Goal: Task Accomplishment & Management: Manage account settings

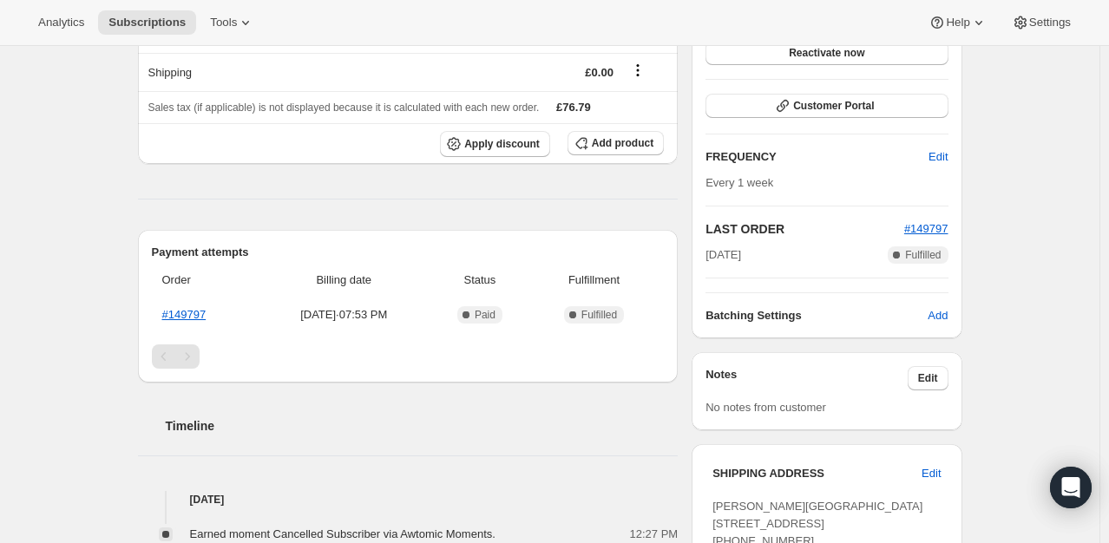
scroll to position [260, 0]
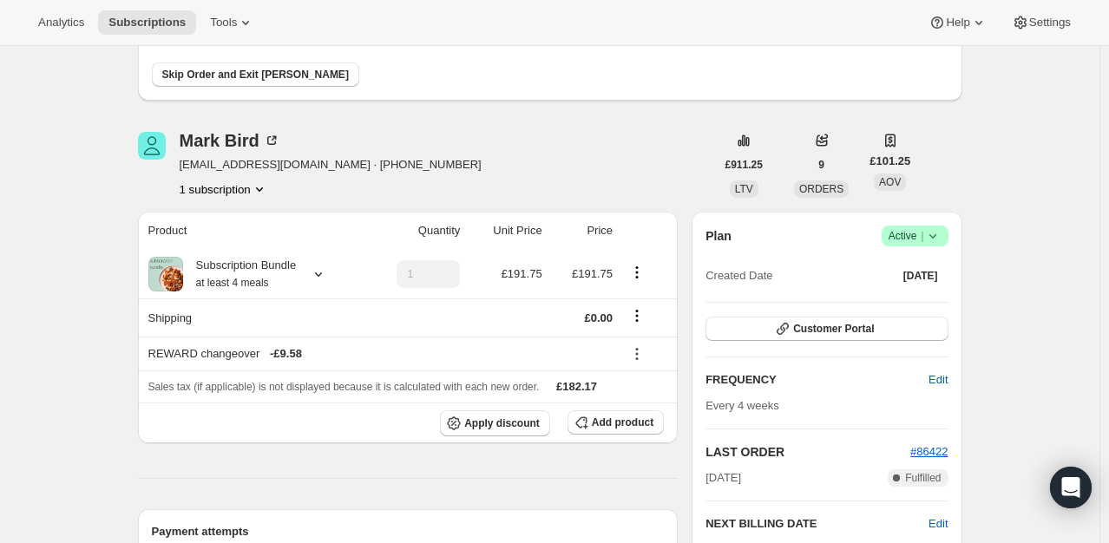
scroll to position [174, 0]
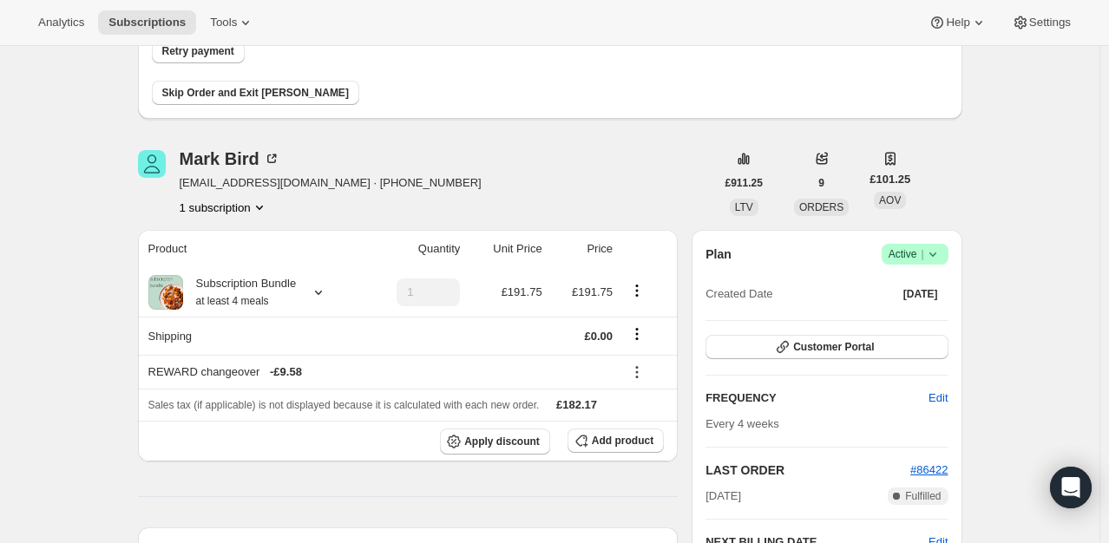
click at [214, 54] on span "Retry payment" at bounding box center [198, 51] width 72 height 14
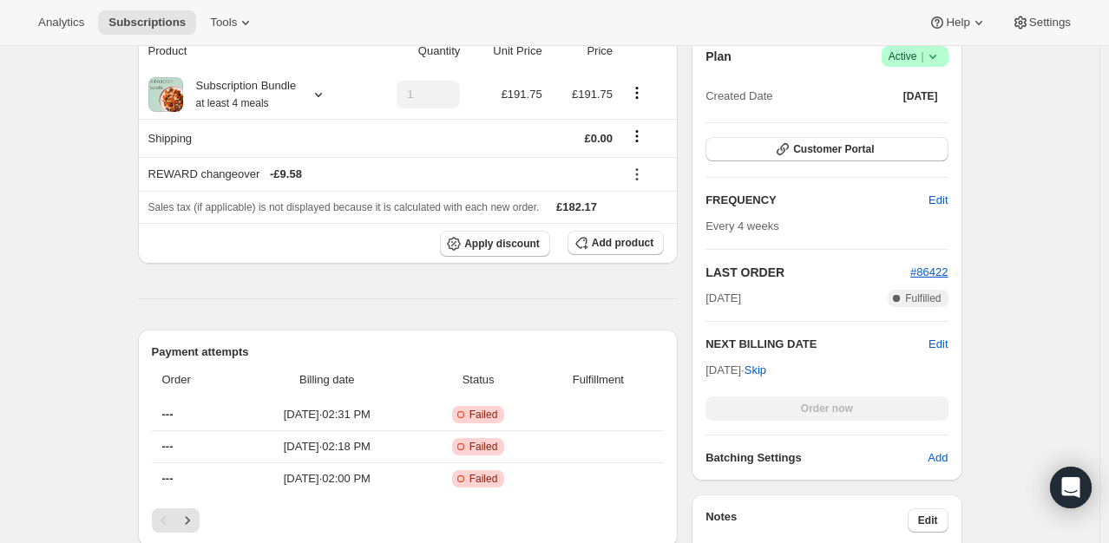
scroll to position [0, 0]
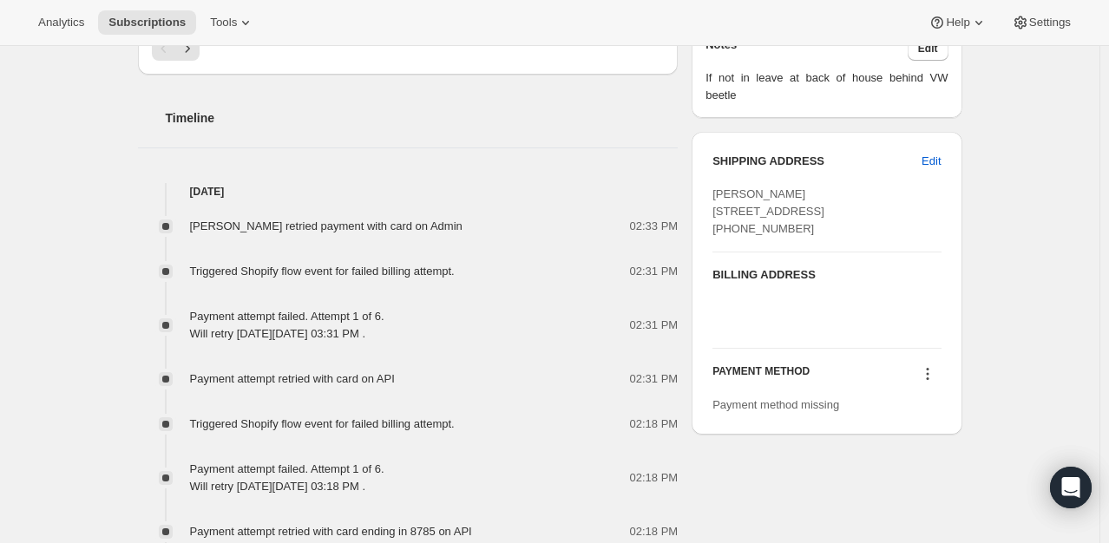
scroll to position [694, 0]
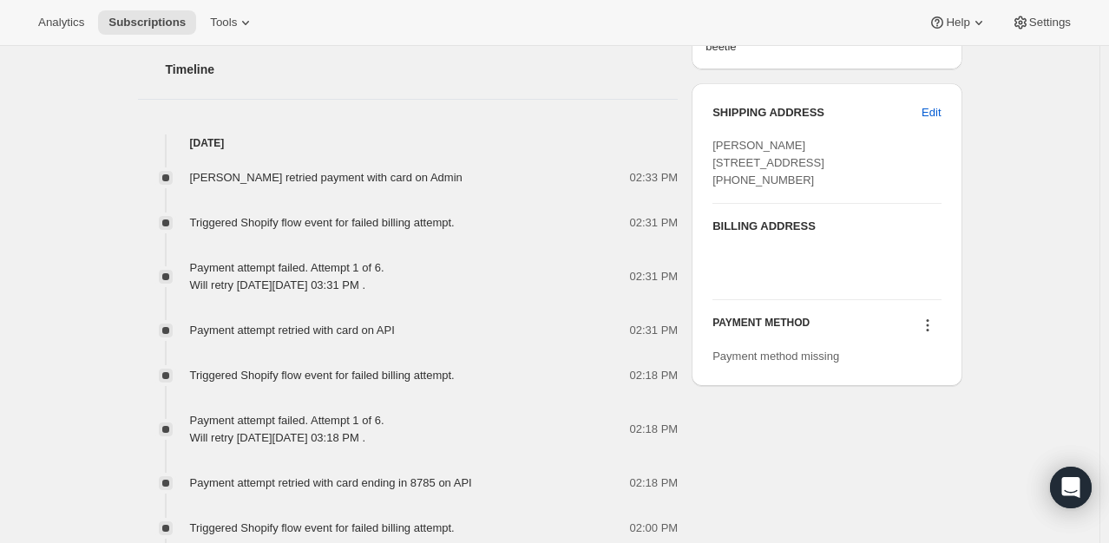
click at [929, 327] on icon at bounding box center [927, 326] width 3 height 3
click at [902, 406] on button "Add credit card" at bounding box center [931, 420] width 129 height 28
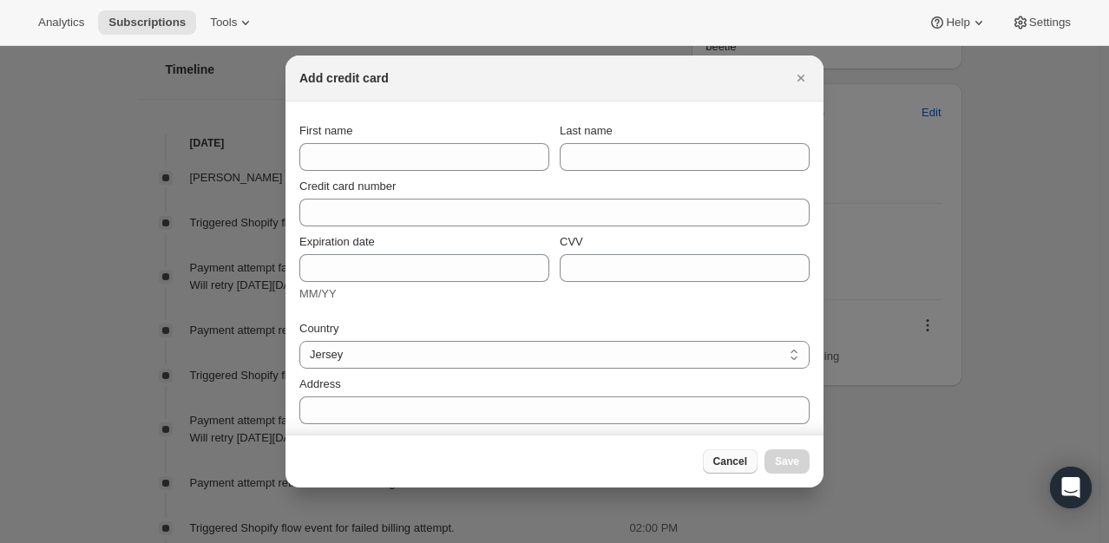
click at [740, 457] on span "Cancel" at bounding box center [731, 462] width 34 height 14
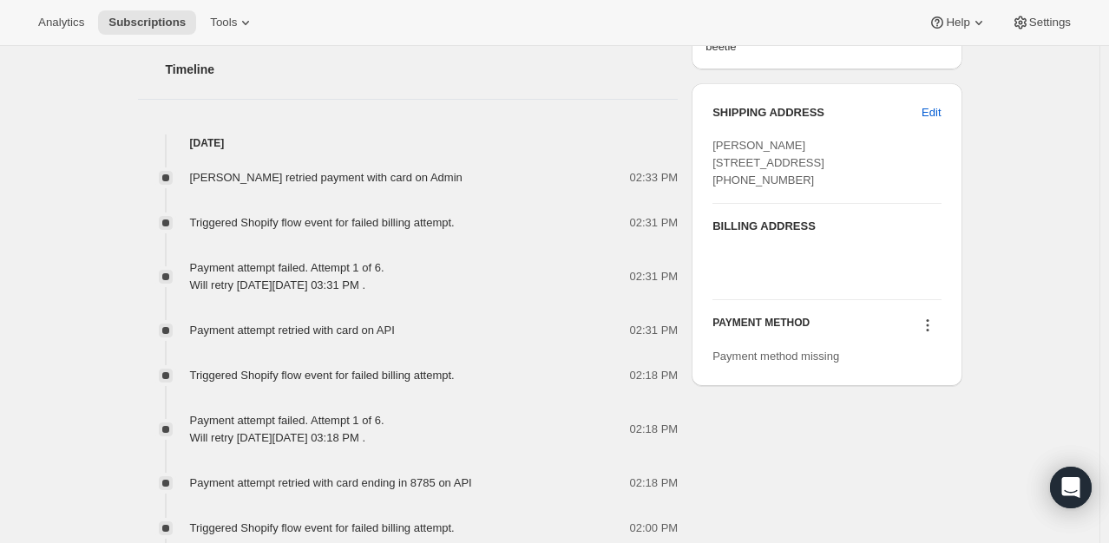
click at [936, 334] on icon at bounding box center [927, 325] width 17 height 17
click at [911, 385] on span "Select payment method" at bounding box center [931, 391] width 119 height 13
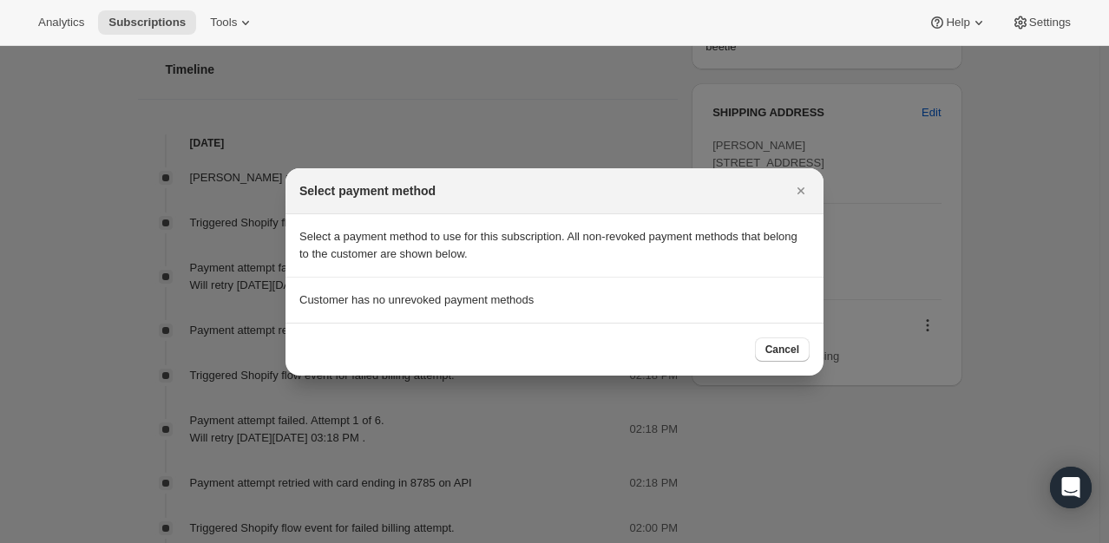
drag, startPoint x: 767, startPoint y: 348, endPoint x: 806, endPoint y: 356, distance: 39.0
click at [768, 348] on span "Cancel" at bounding box center [783, 350] width 34 height 14
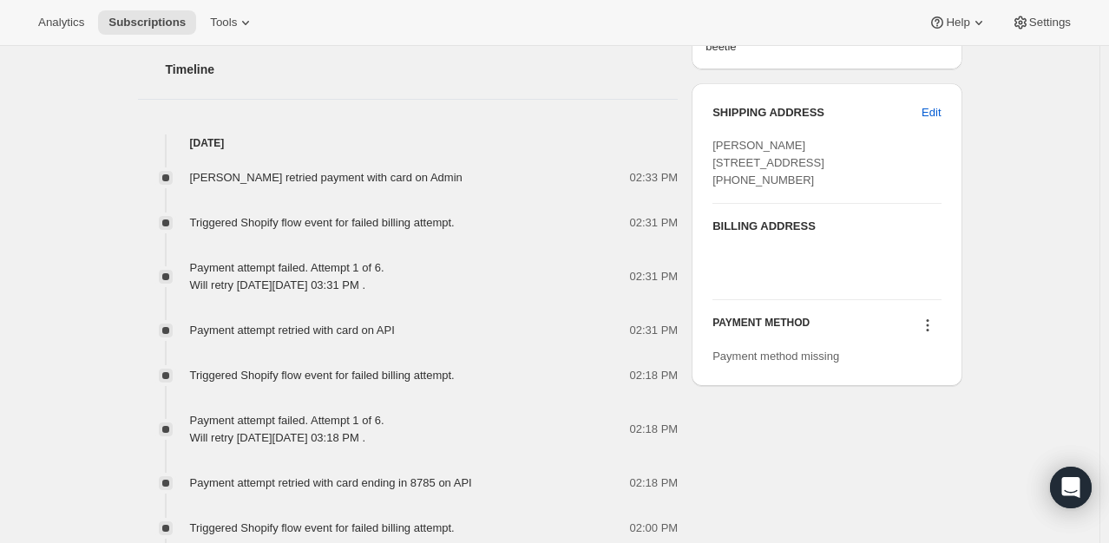
click at [934, 334] on icon at bounding box center [927, 325] width 17 height 17
click at [905, 428] on span "Add credit card" at bounding box center [931, 420] width 119 height 17
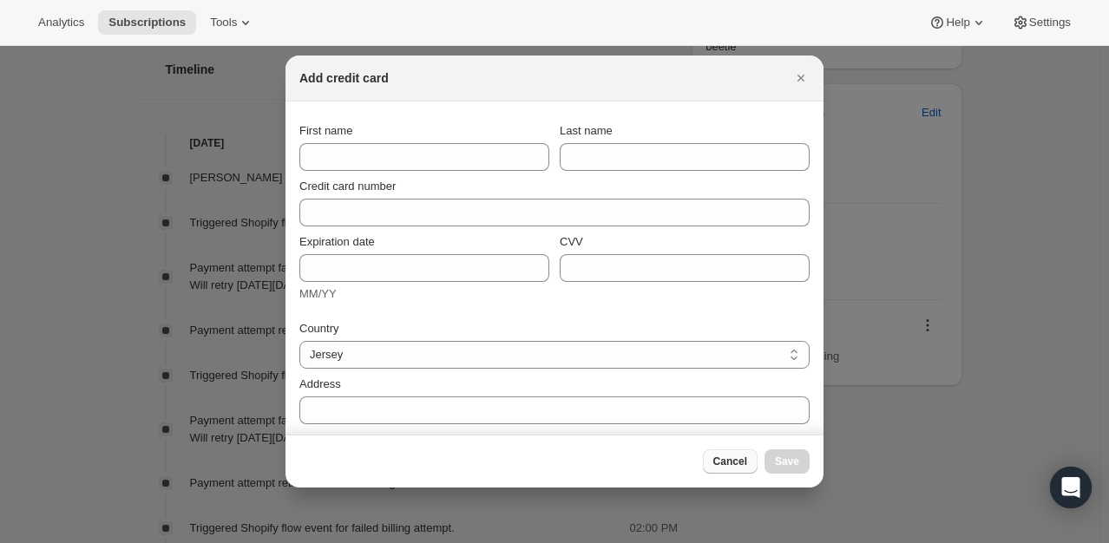
click at [743, 463] on span "Cancel" at bounding box center [731, 462] width 34 height 14
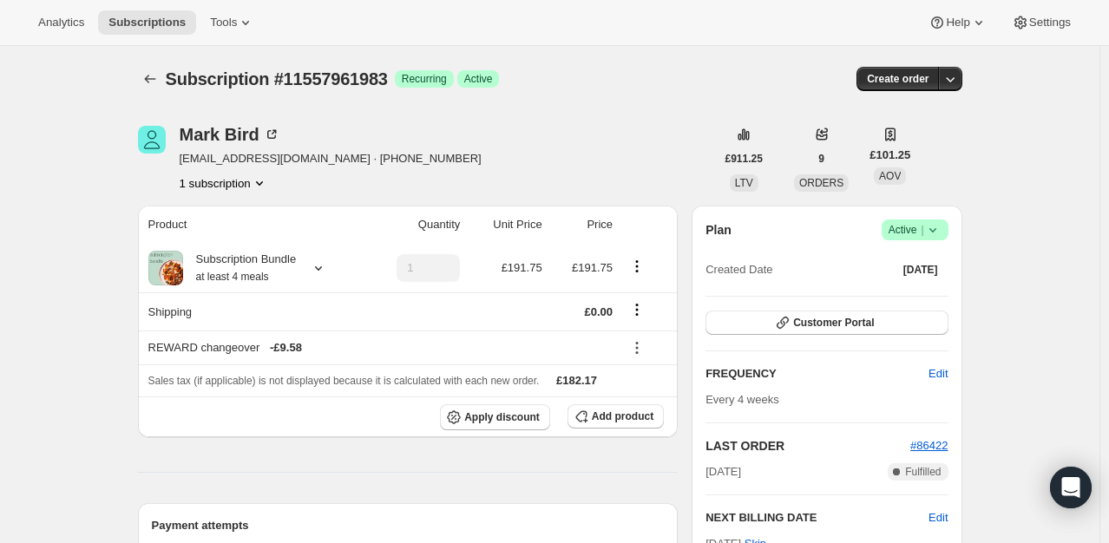
scroll to position [694, 0]
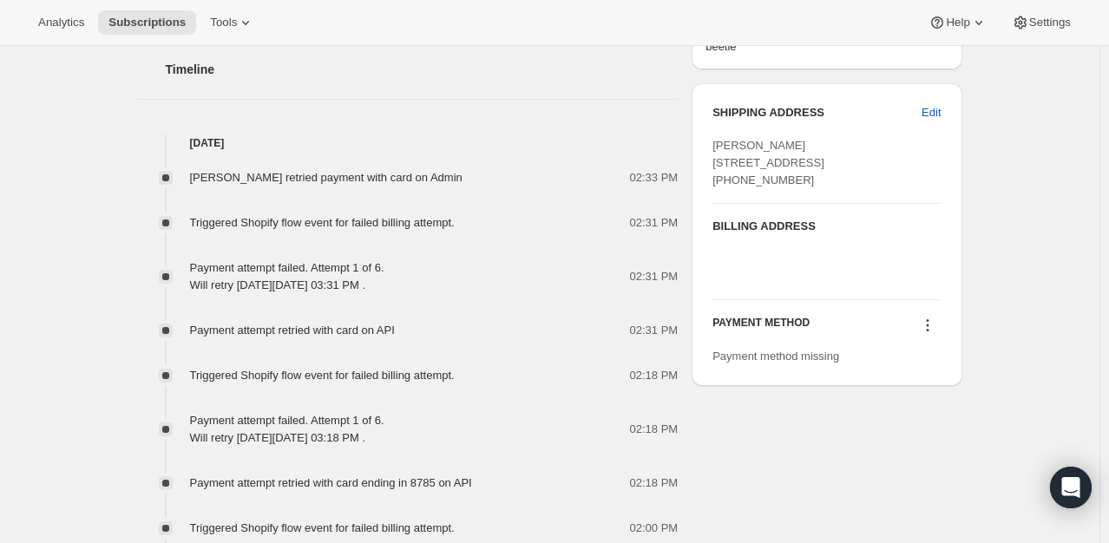
click at [930, 334] on icon at bounding box center [927, 325] width 17 height 17
click at [875, 410] on button "Add credit card" at bounding box center [931, 420] width 129 height 28
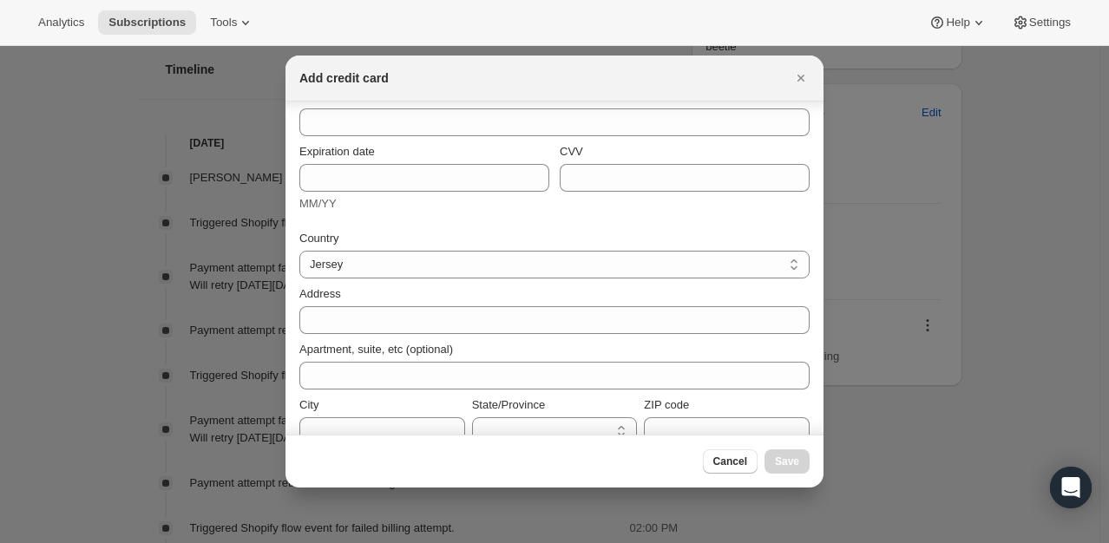
scroll to position [169, 0]
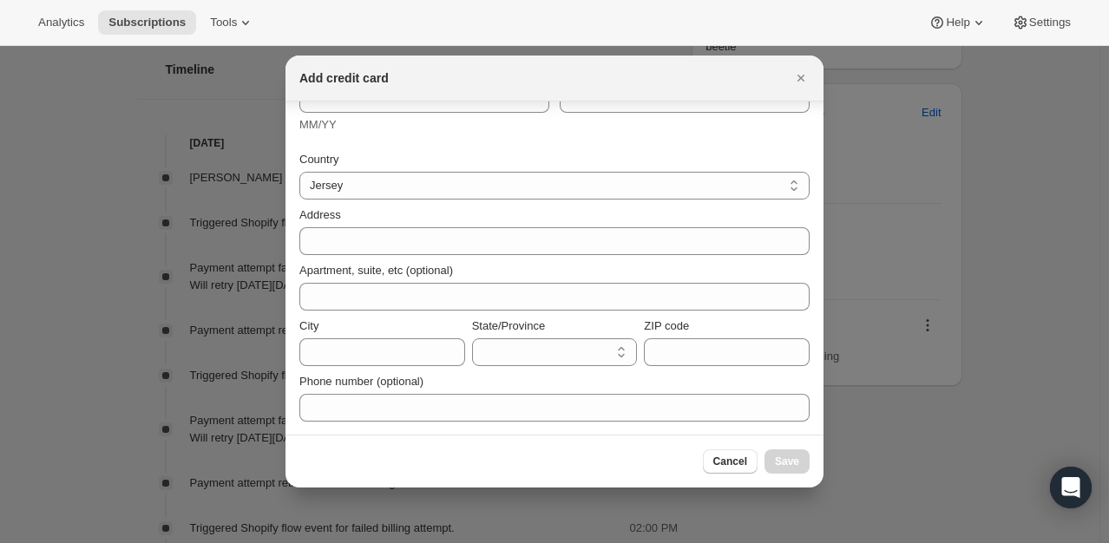
click at [729, 483] on div "Cancel Save" at bounding box center [555, 461] width 538 height 53
click at [747, 457] on span "Cancel" at bounding box center [731, 462] width 34 height 14
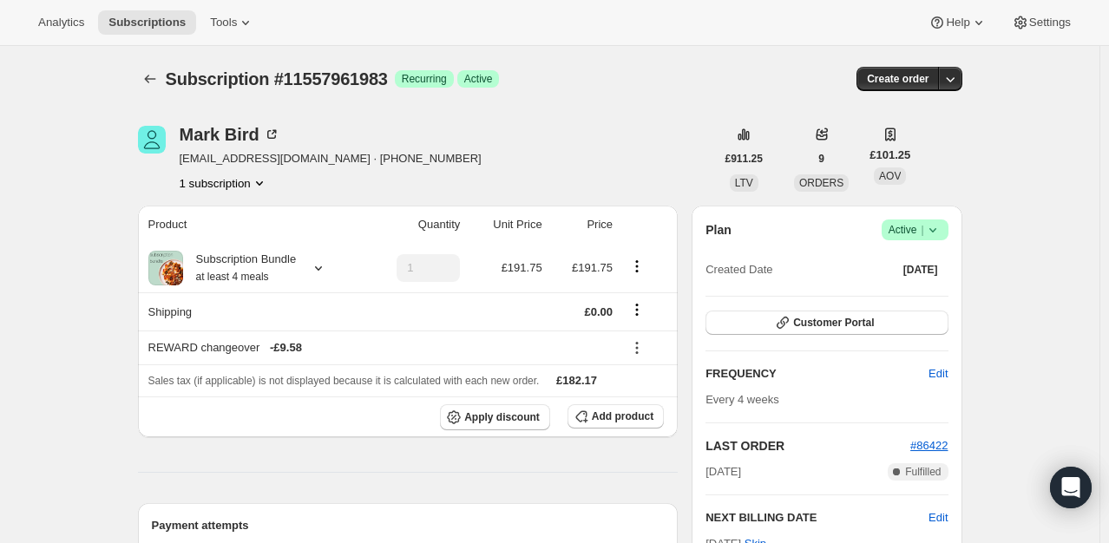
scroll to position [0, 0]
click at [236, 132] on div "Mark Bird" at bounding box center [230, 134] width 101 height 17
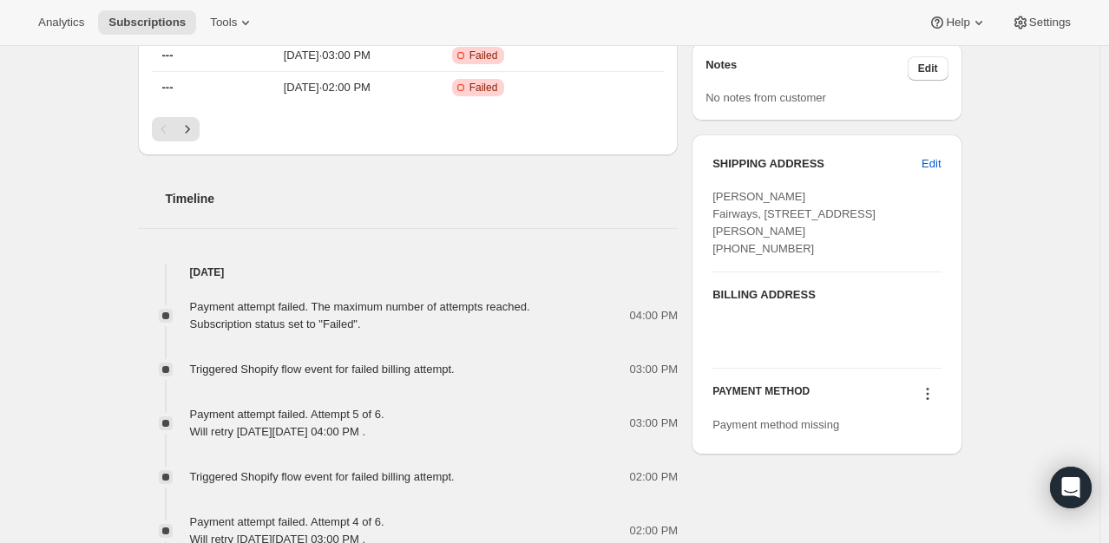
scroll to position [608, 0]
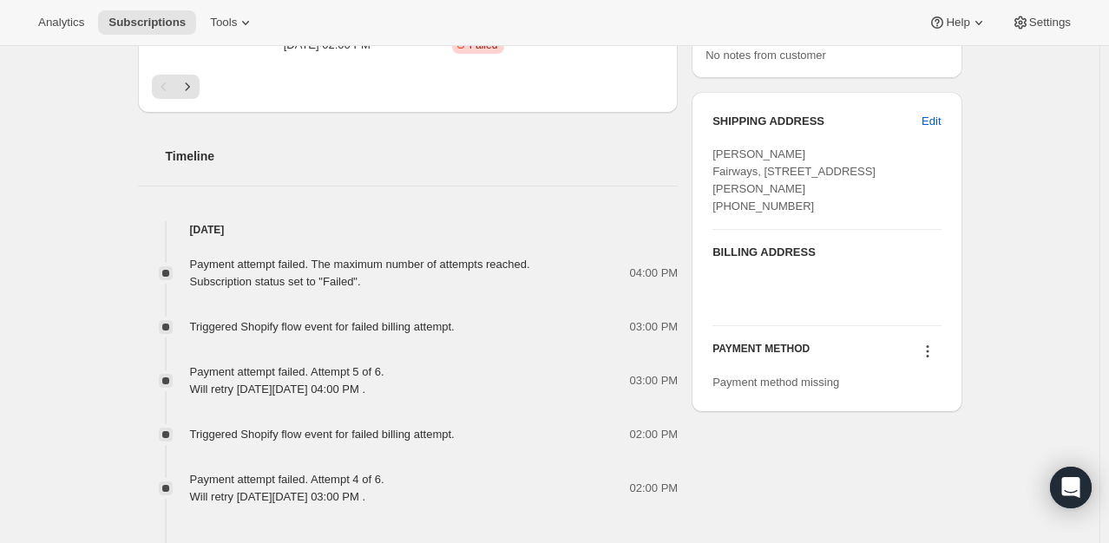
click at [933, 360] on icon at bounding box center [927, 351] width 17 height 17
click at [916, 430] on span "Add credit card" at bounding box center [910, 429] width 76 height 13
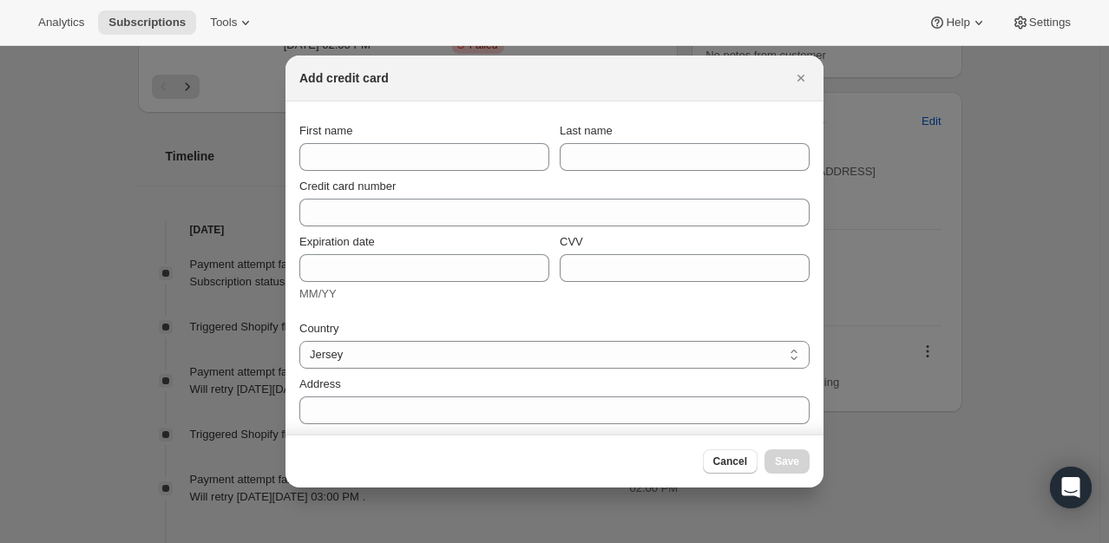
click at [444, 141] on div "First name" at bounding box center [424, 146] width 250 height 49
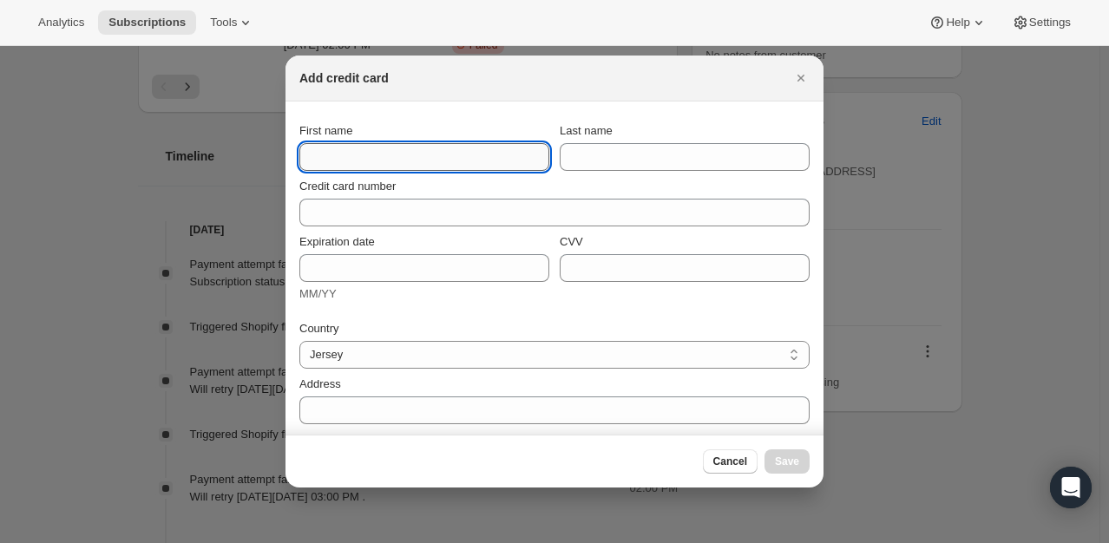
click at [448, 155] on input "First name" at bounding box center [424, 157] width 250 height 28
type input "\"
type input "Peter"
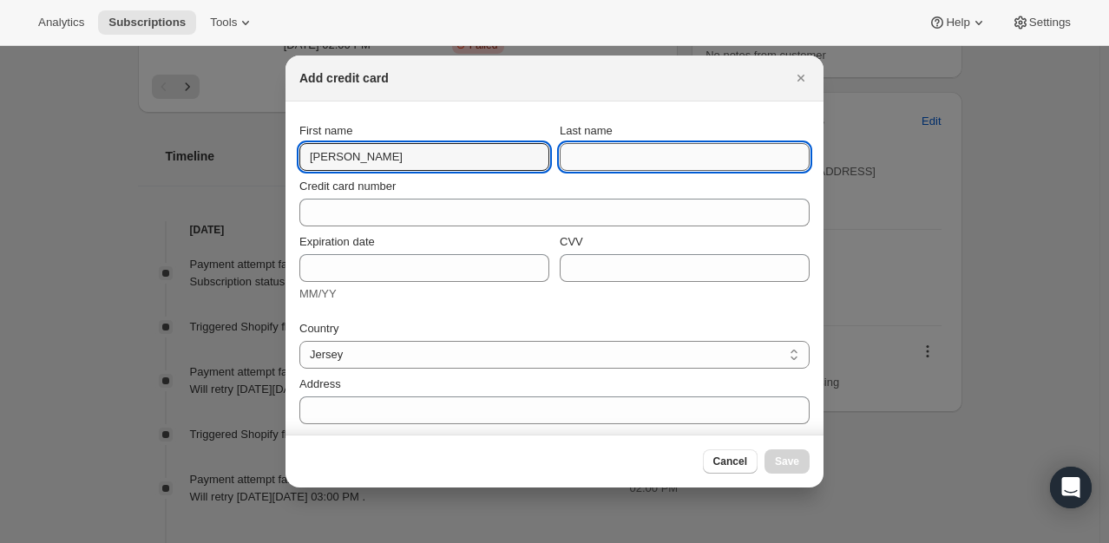
click at [691, 151] on input "Last name" at bounding box center [685, 157] width 250 height 28
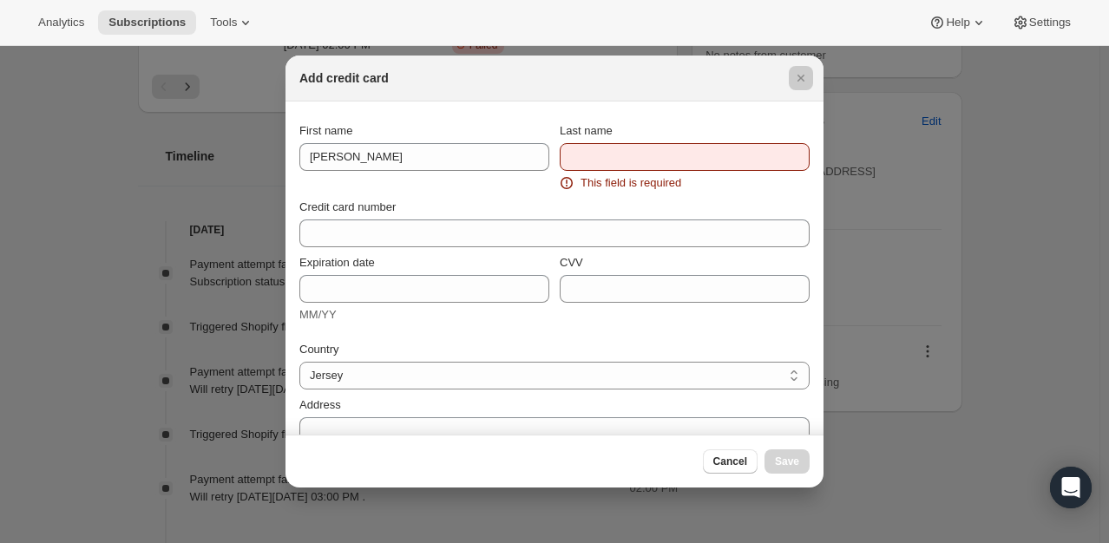
click at [899, 156] on div at bounding box center [554, 271] width 1109 height 543
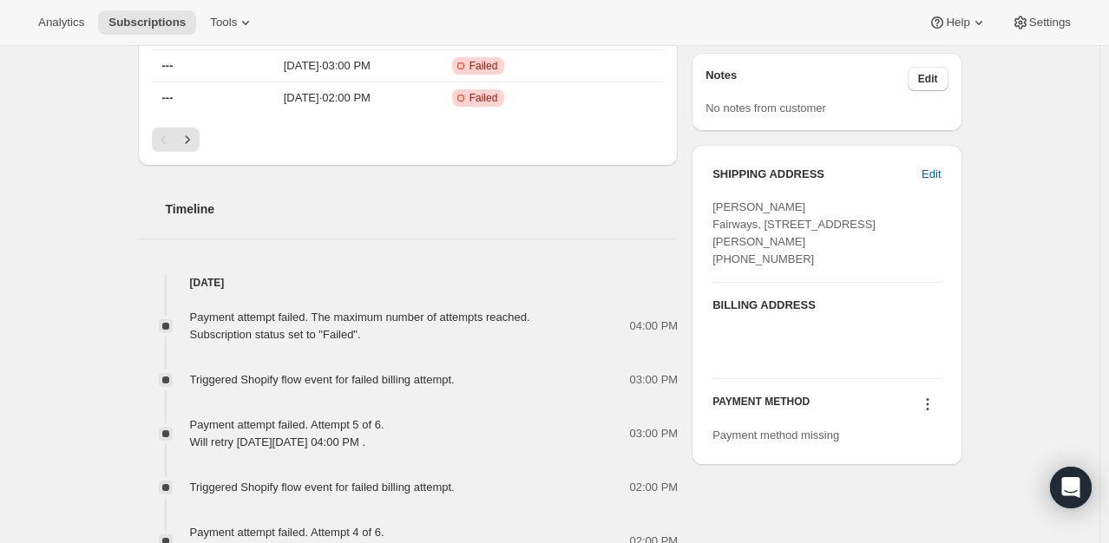
scroll to position [552, 0]
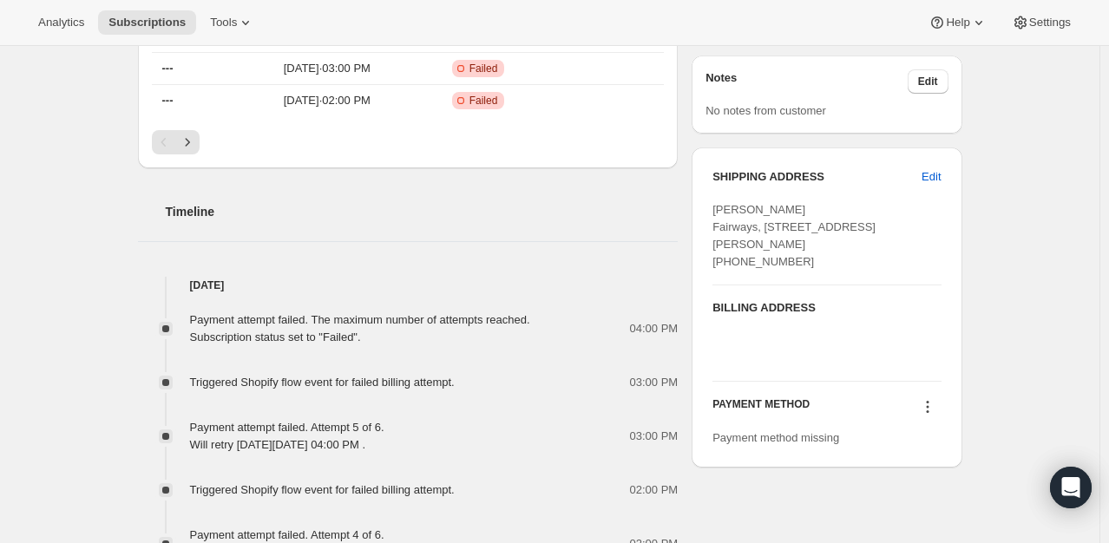
click at [937, 416] on icon at bounding box center [927, 406] width 17 height 17
click at [913, 489] on span "Add credit card" at bounding box center [910, 484] width 76 height 13
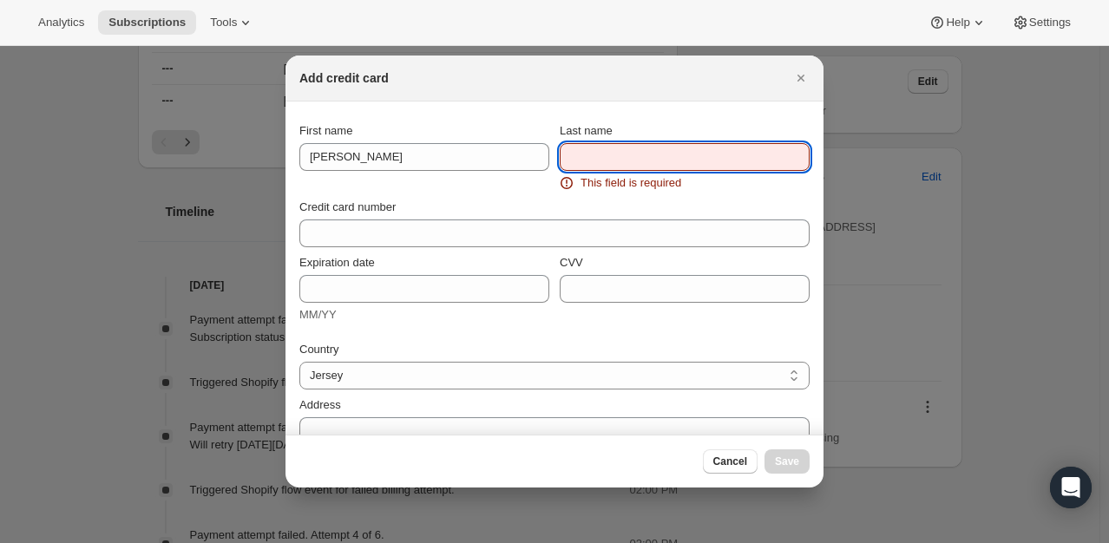
click at [615, 155] on input "Last name" at bounding box center [685, 157] width 250 height 28
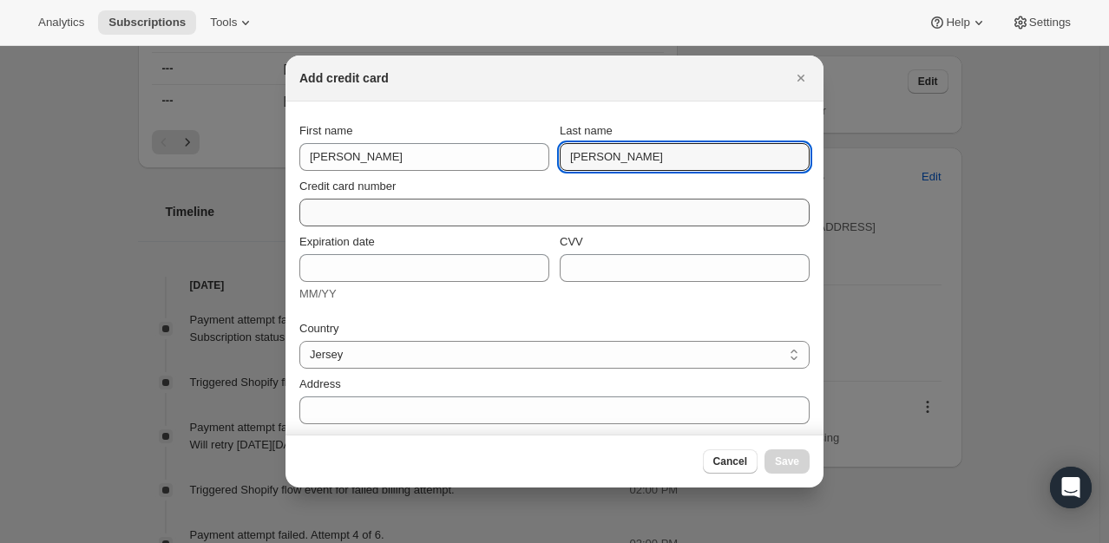
type input "Barker"
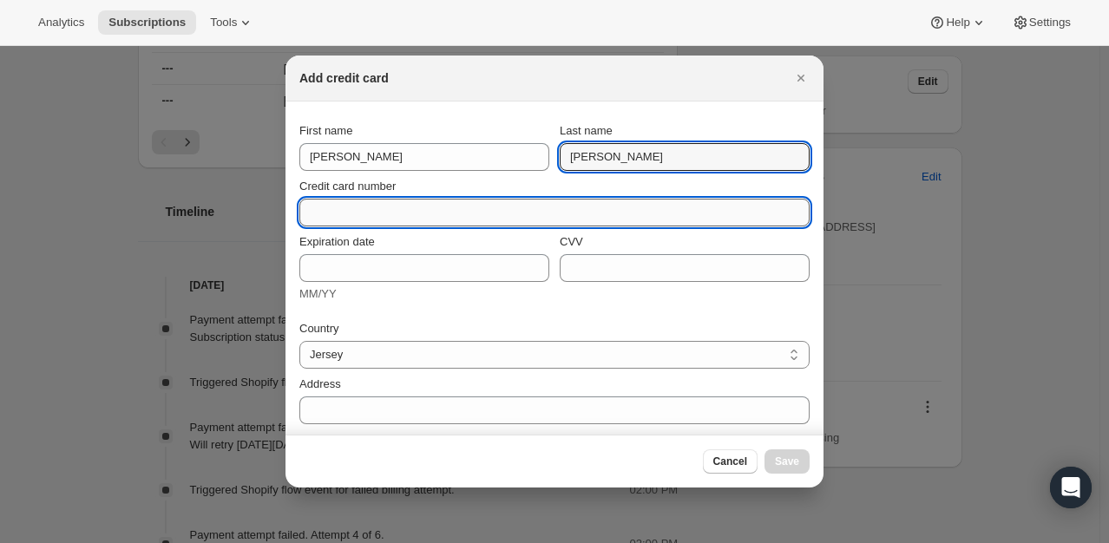
click at [481, 199] on input "Credit card number" at bounding box center [547, 213] width 497 height 28
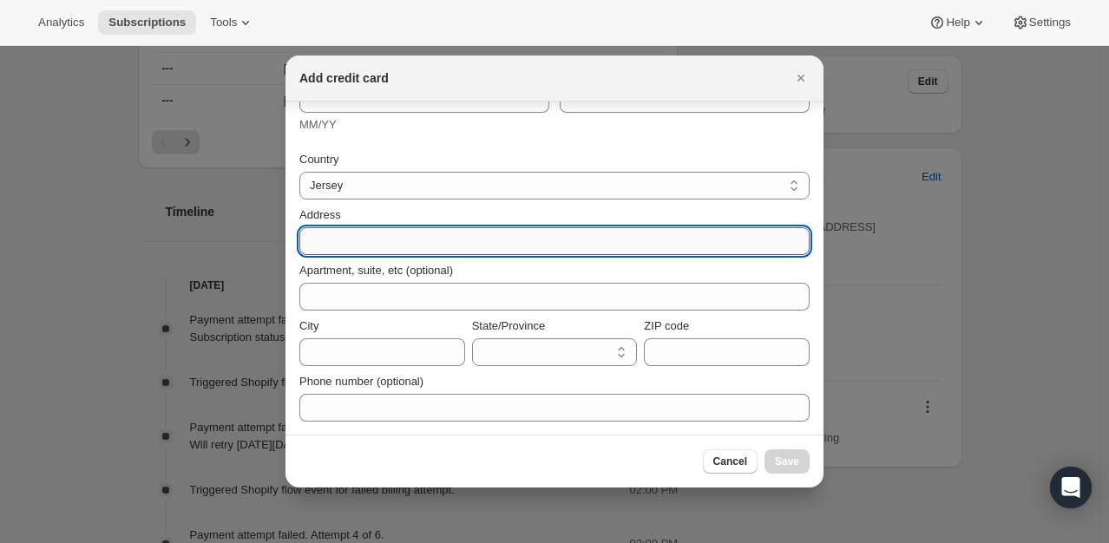
scroll to position [190, 0]
click at [444, 241] on input "Address" at bounding box center [554, 241] width 510 height 28
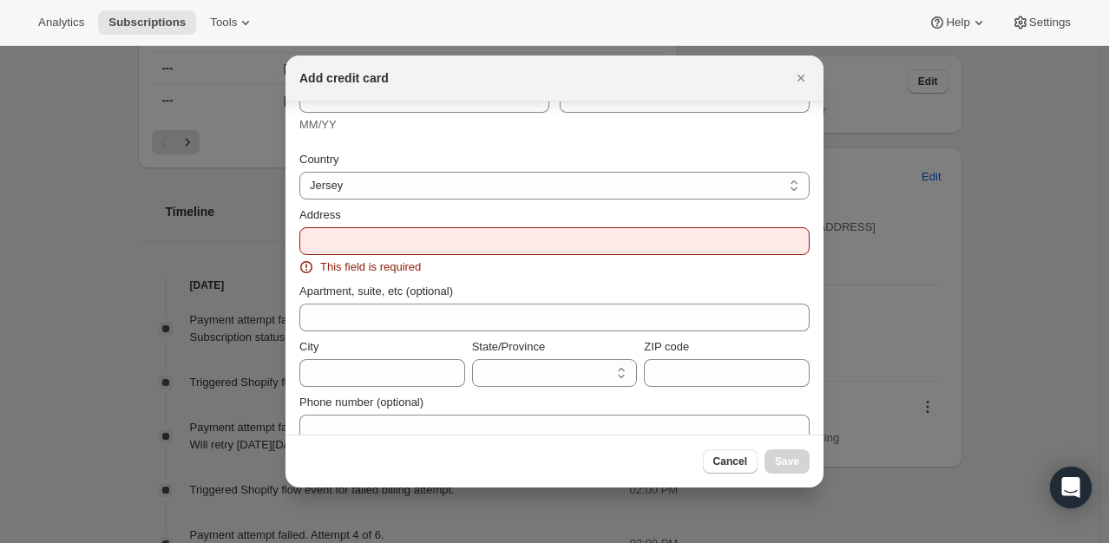
click at [447, 207] on div "Address" at bounding box center [554, 215] width 510 height 17
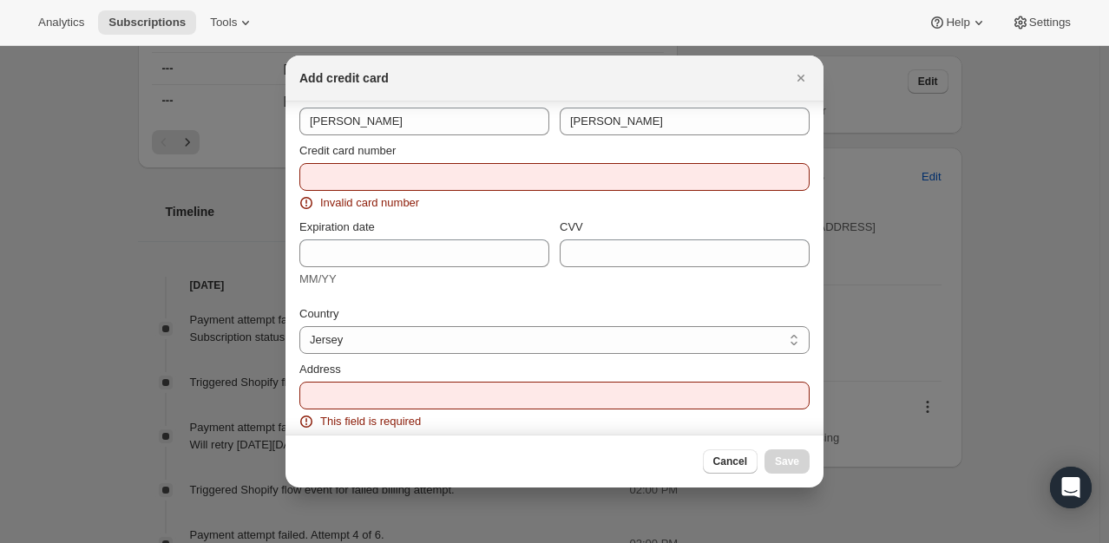
scroll to position [35, 0]
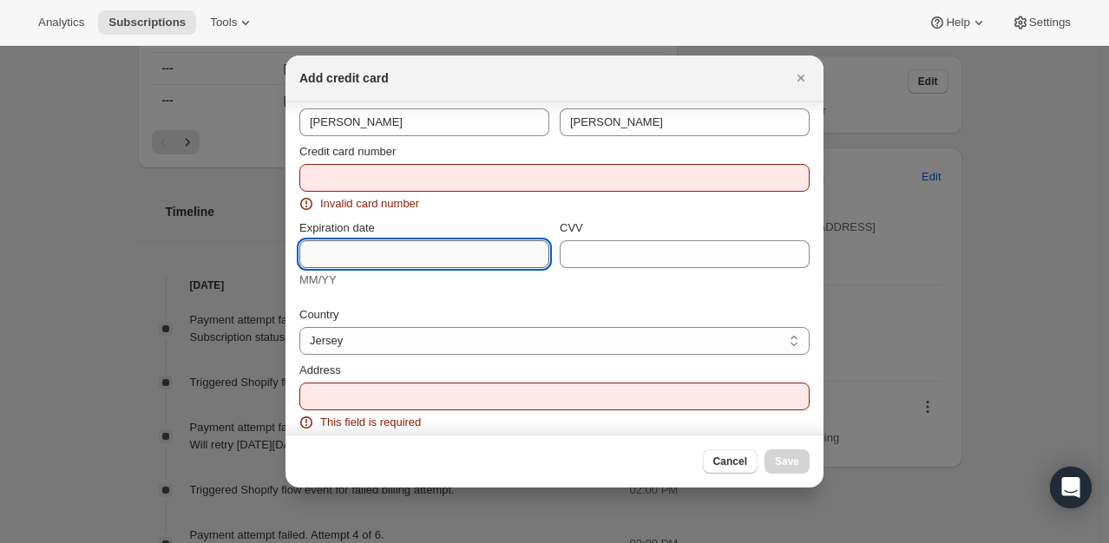
click at [428, 247] on input "Expiration date" at bounding box center [424, 254] width 250 height 28
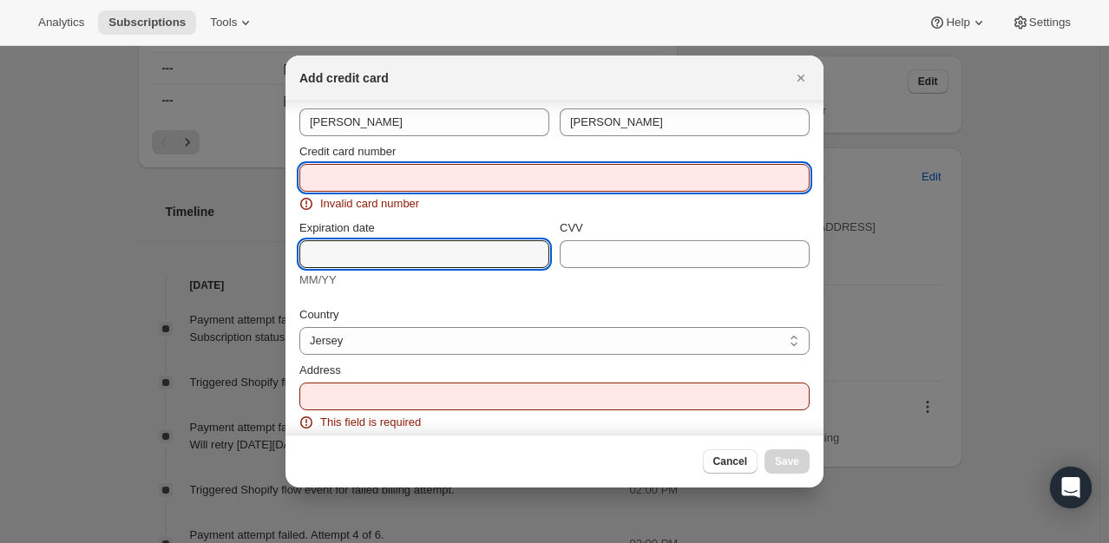
click at [429, 175] on input "Credit card number" at bounding box center [547, 178] width 497 height 28
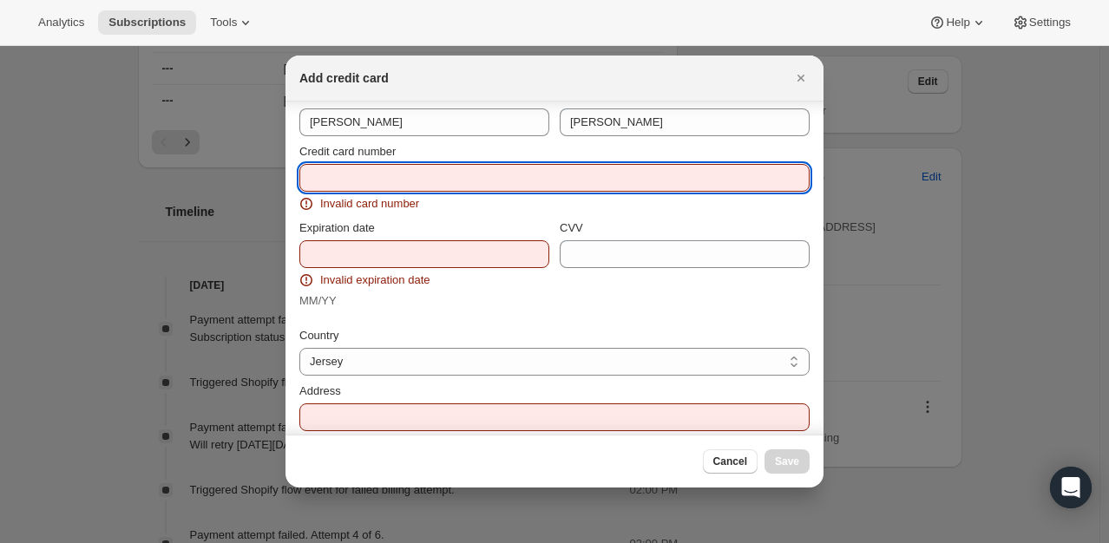
click at [455, 170] on input "Credit card number" at bounding box center [547, 178] width 497 height 28
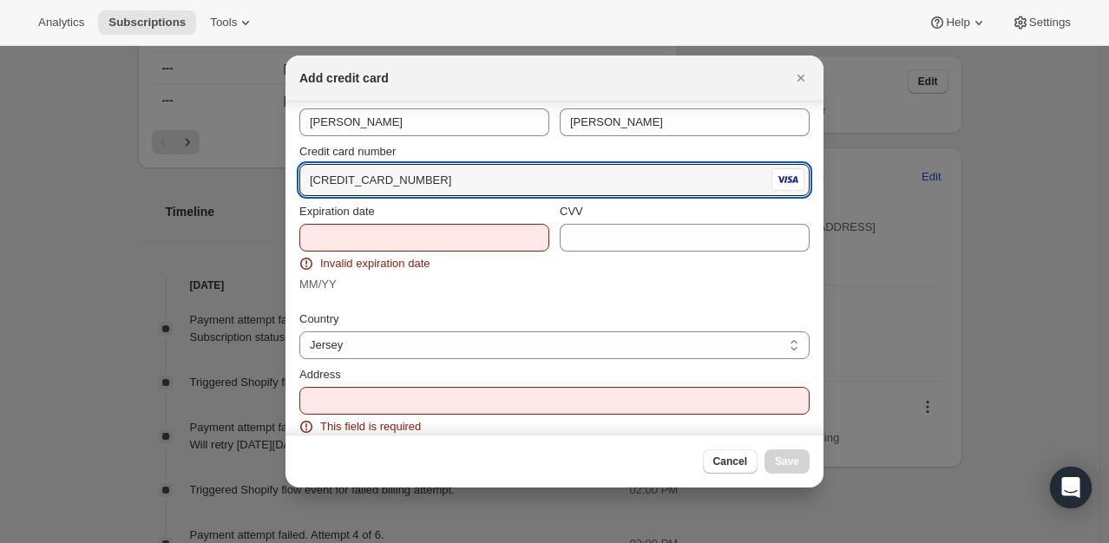
type input "4929 1327 3638 2004"
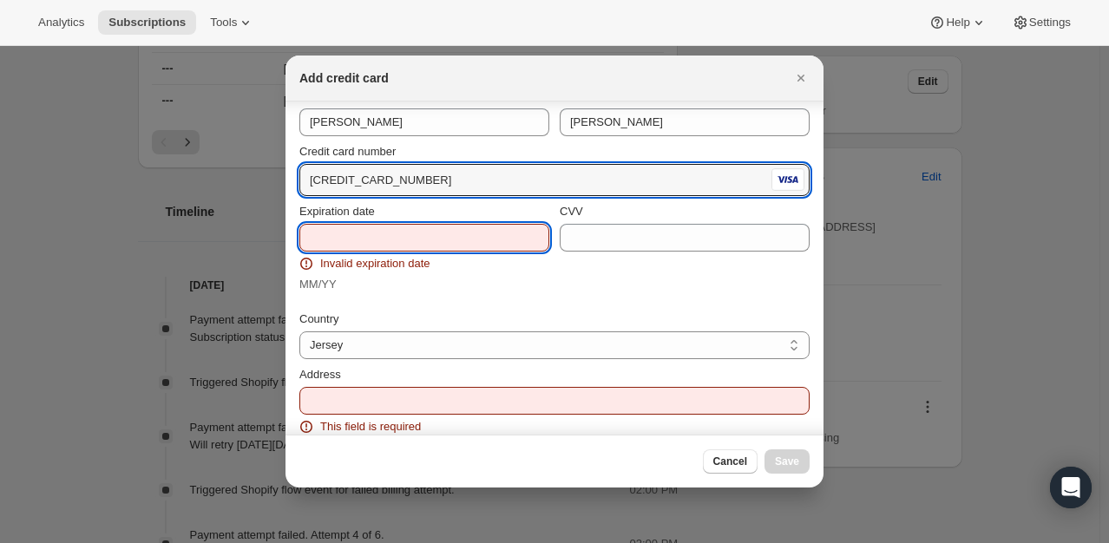
click at [448, 227] on input "Expiration date" at bounding box center [424, 238] width 250 height 28
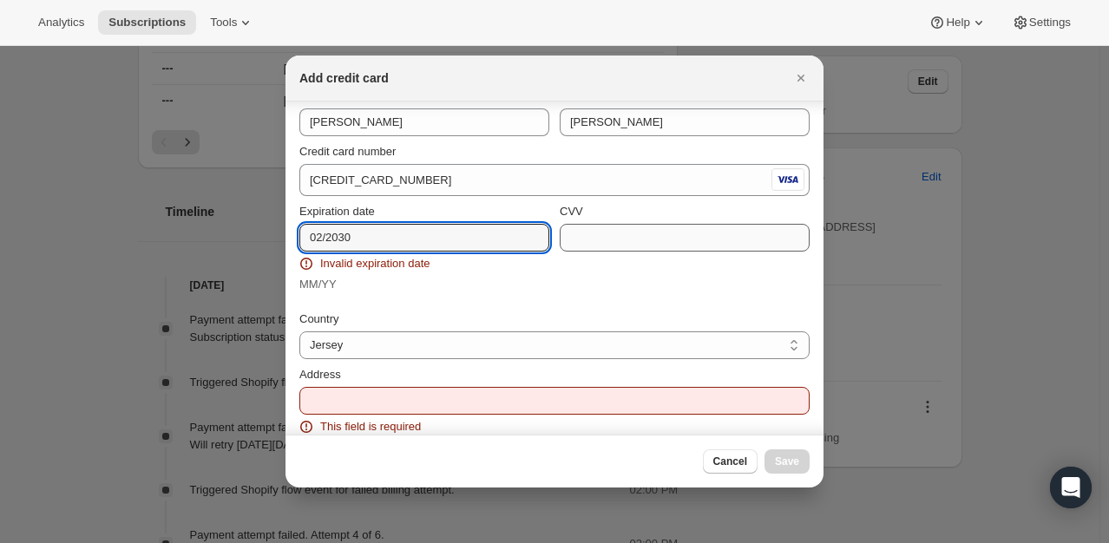
type input "02/2030"
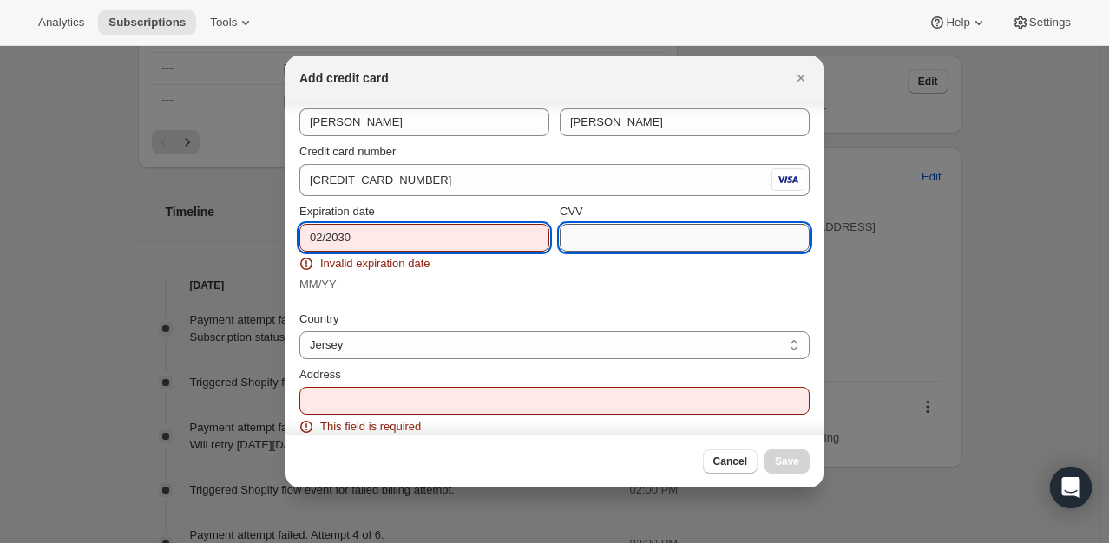
click at [580, 232] on input "CVV" at bounding box center [685, 238] width 250 height 28
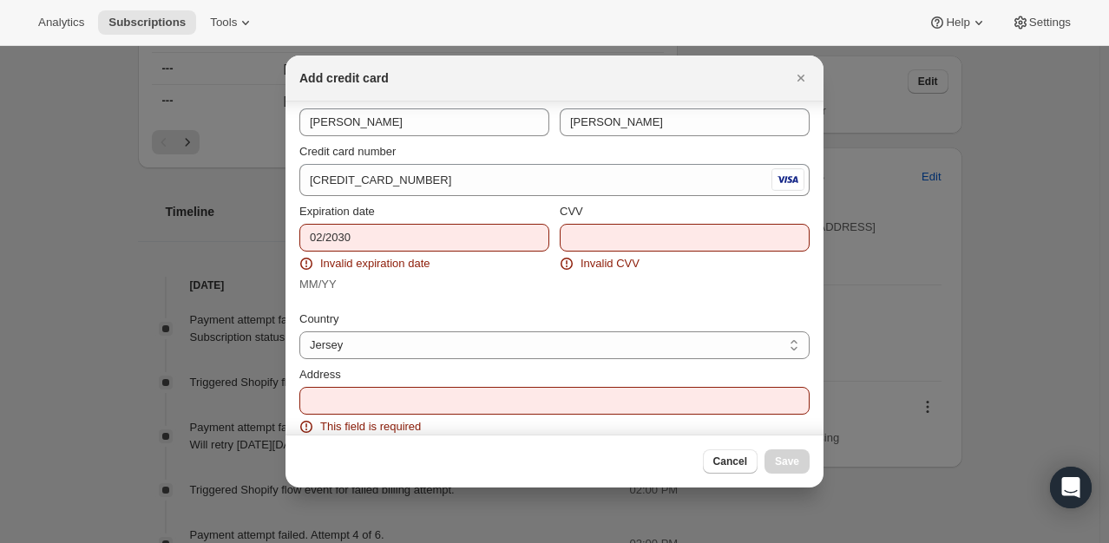
click at [569, 284] on div "CVV Invalid CVV" at bounding box center [685, 248] width 250 height 90
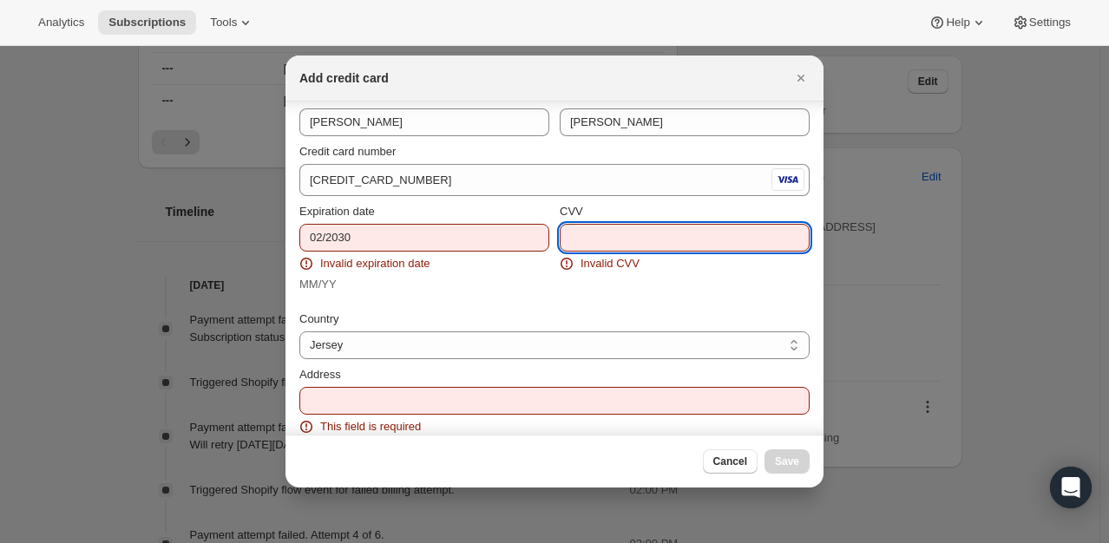
click at [615, 231] on input "CVV" at bounding box center [685, 238] width 250 height 28
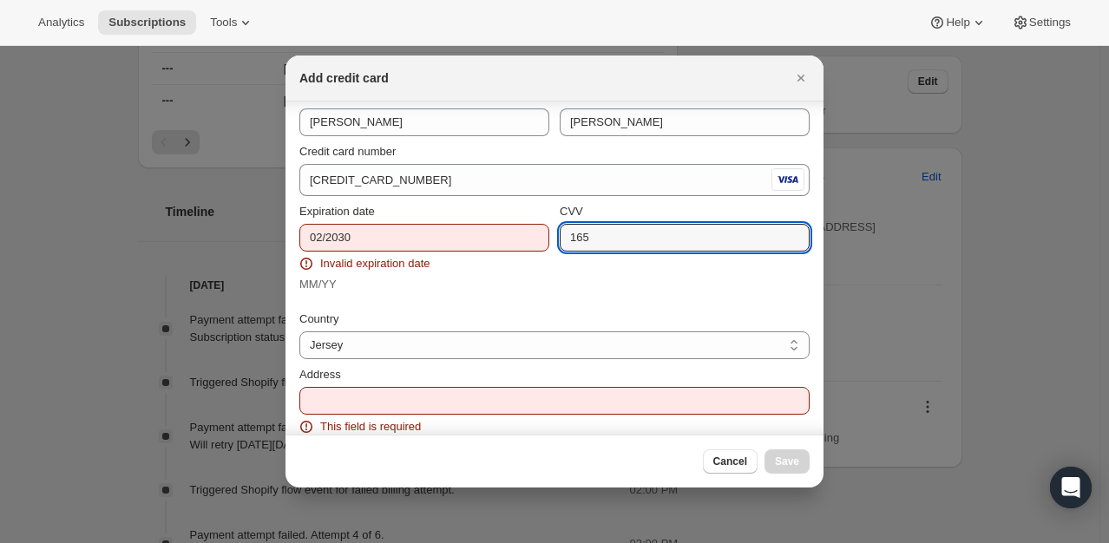
type input "165"
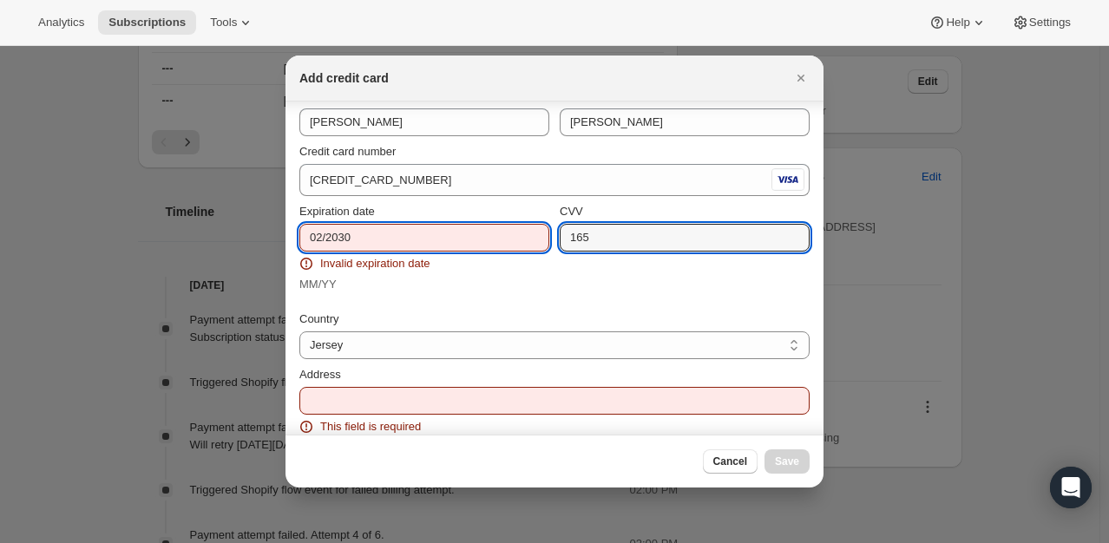
click at [379, 242] on input "02/2030" at bounding box center [424, 238] width 250 height 28
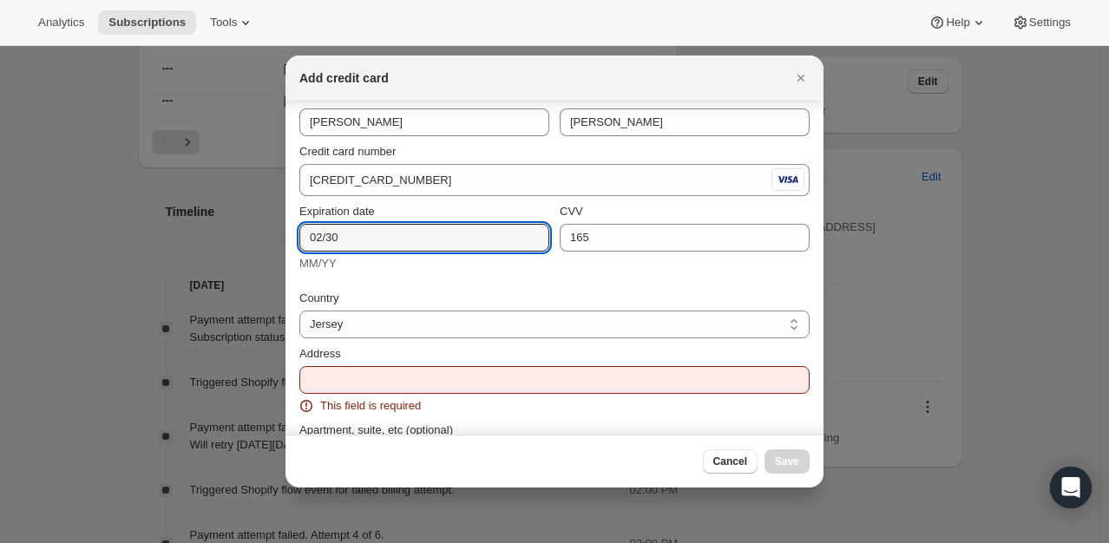
type input "02/30"
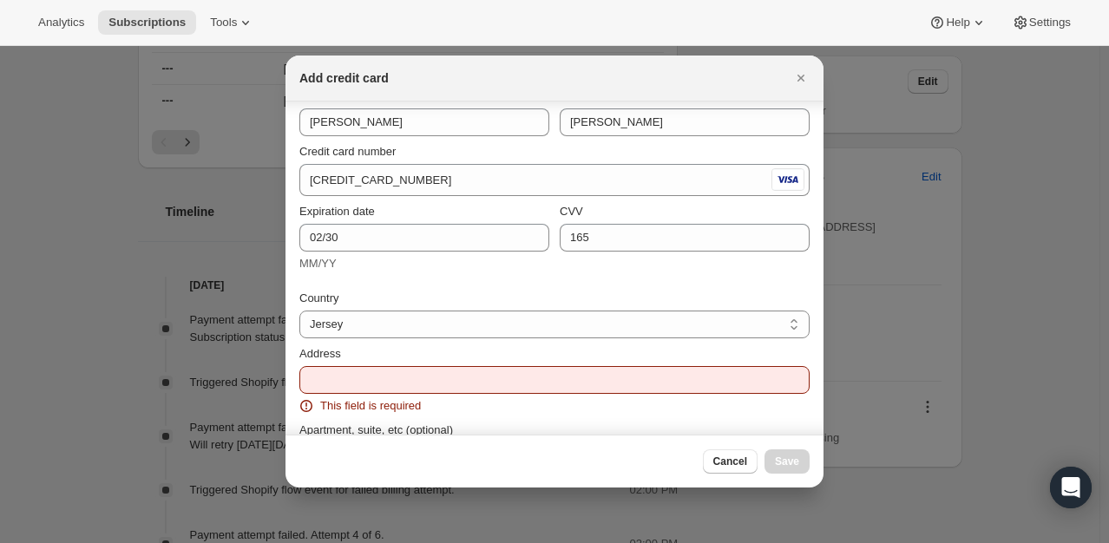
click at [453, 301] on div "Country" at bounding box center [554, 298] width 510 height 17
click at [378, 322] on select "Jersey United Kingdom" at bounding box center [554, 325] width 510 height 28
select select "GB"
click at [299, 311] on select "Jersey United Kingdom" at bounding box center [554, 325] width 510 height 28
select select "BFP"
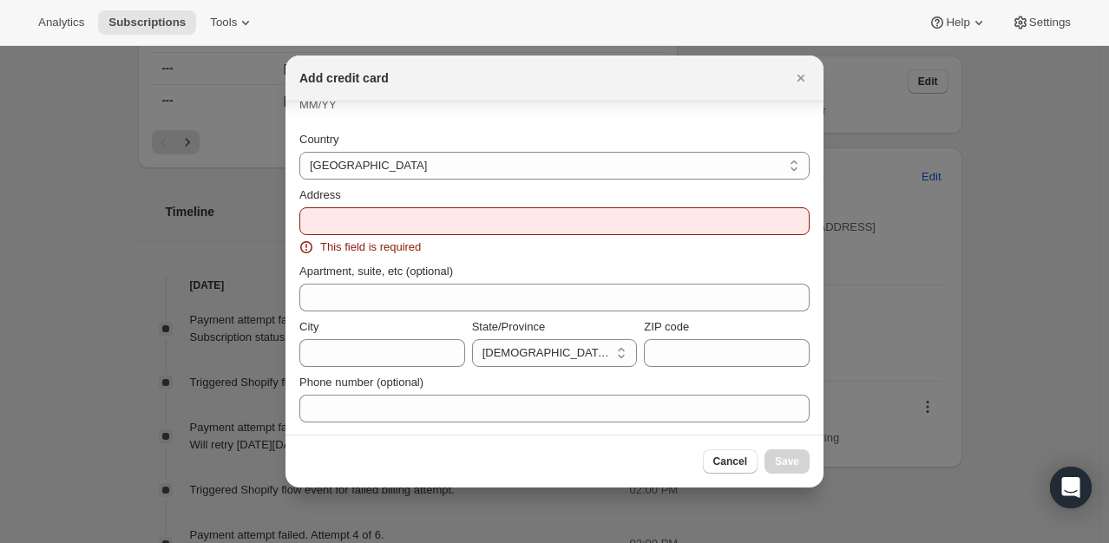
scroll to position [193, 0]
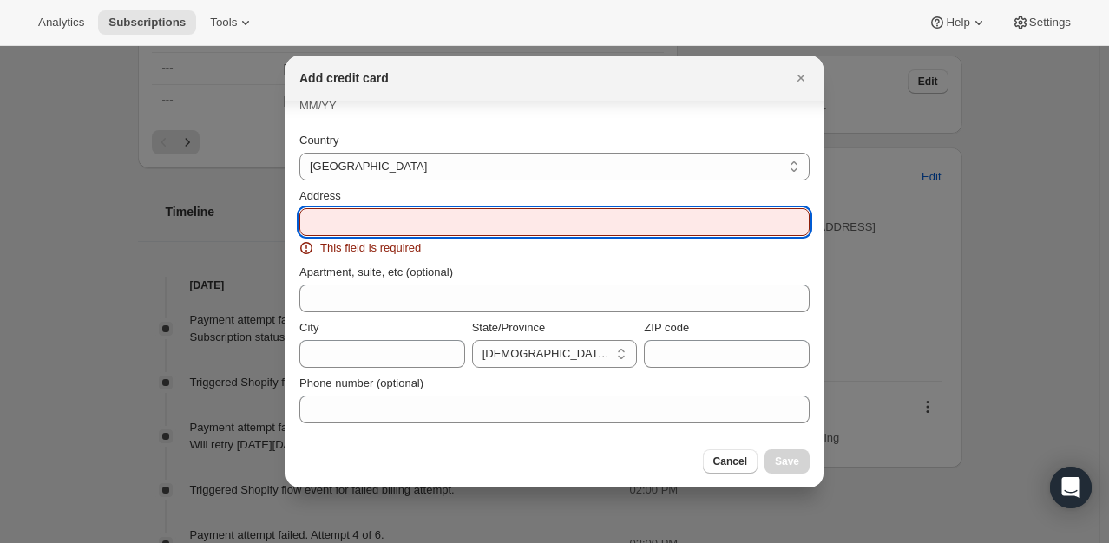
click at [387, 234] on input "Address" at bounding box center [554, 222] width 510 height 28
click at [406, 193] on div "Address" at bounding box center [554, 195] width 510 height 17
click at [389, 219] on input "Address" at bounding box center [554, 222] width 510 height 28
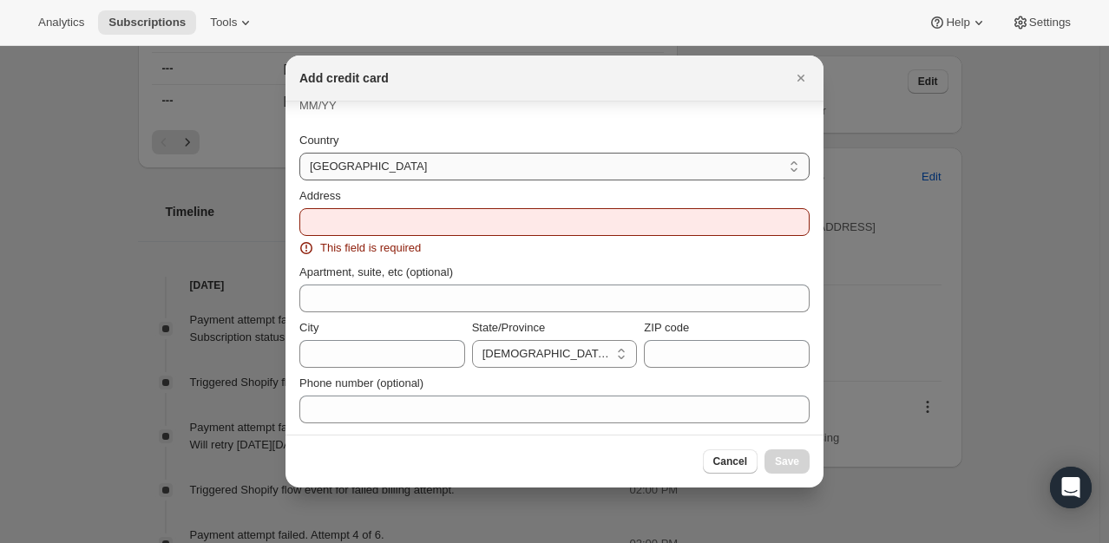
click at [442, 174] on select "Jersey United Kingdom" at bounding box center [554, 167] width 510 height 28
click at [417, 261] on div "Apartment, suite, etc (optional)" at bounding box center [554, 285] width 510 height 56
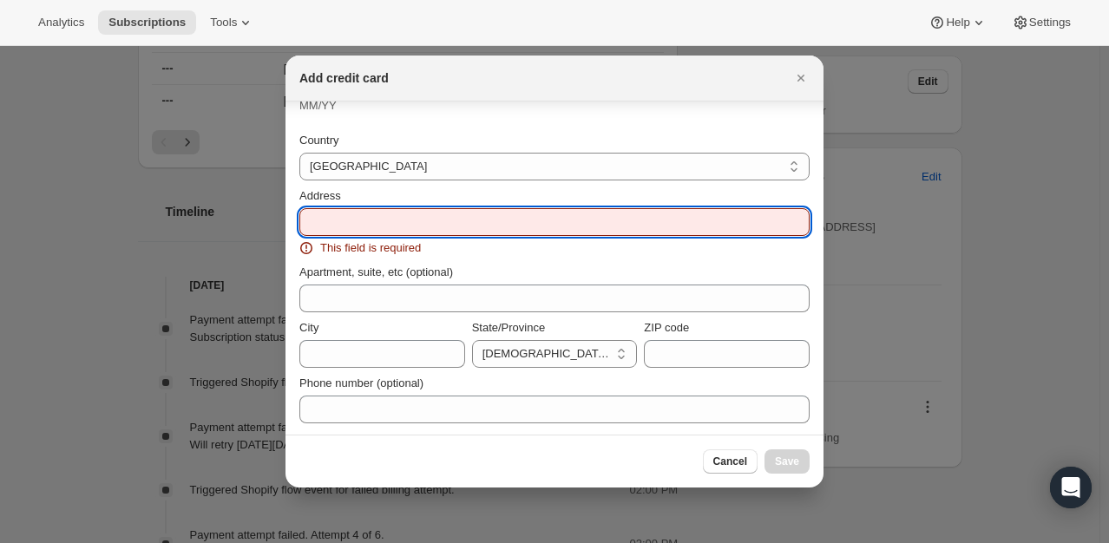
click at [451, 220] on input "Address" at bounding box center [554, 222] width 510 height 28
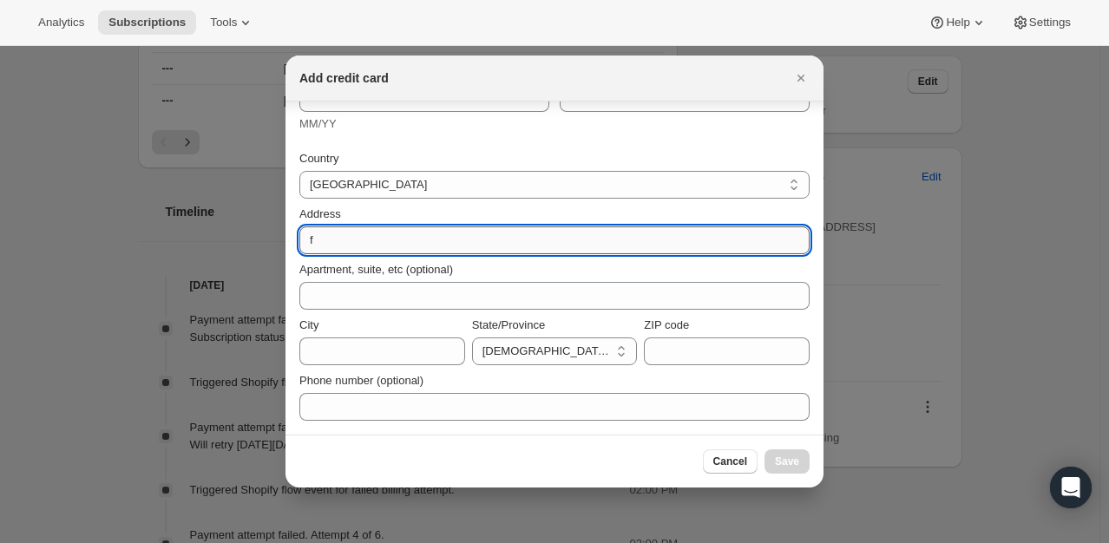
scroll to position [173, 0]
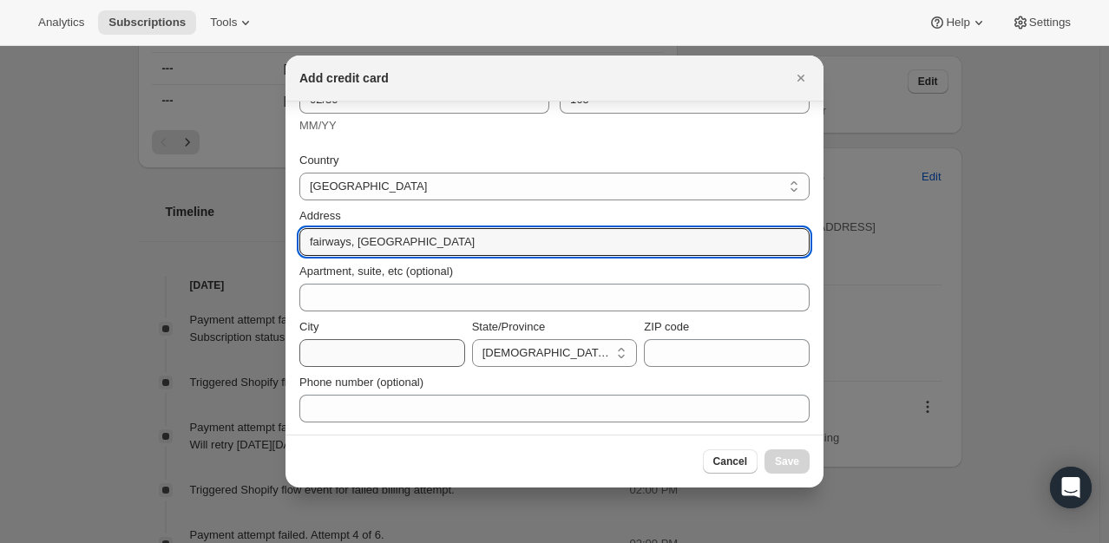
type input "fairways, gorelands lane"
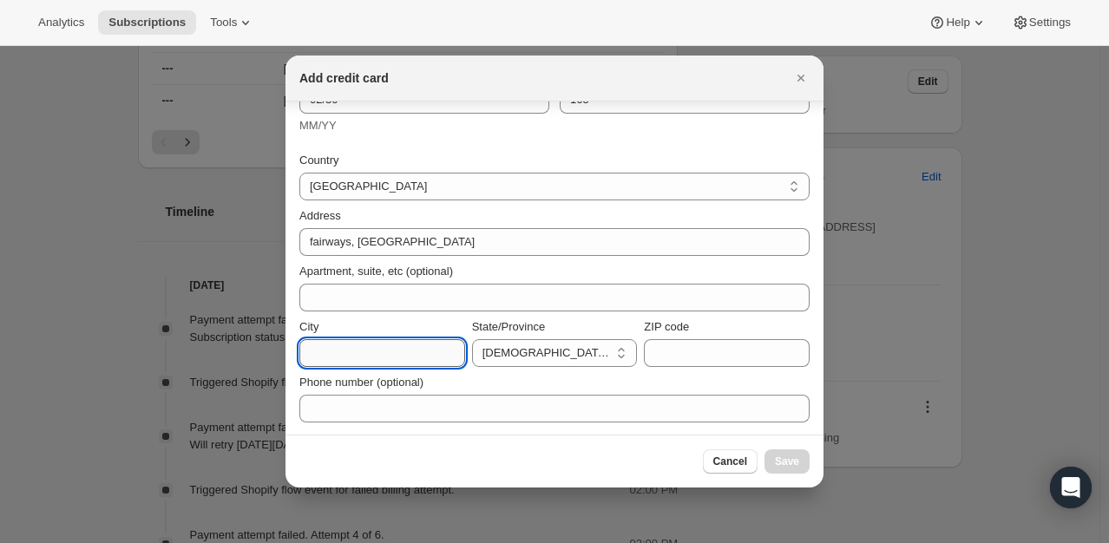
click at [388, 352] on input "City" at bounding box center [382, 353] width 166 height 28
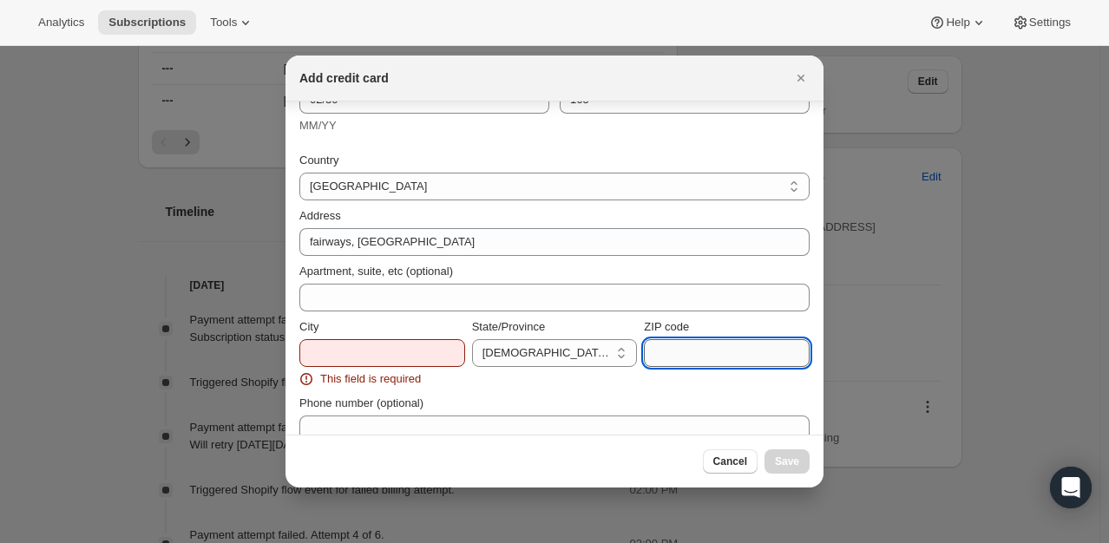
click at [670, 356] on input "ZIP code" at bounding box center [727, 353] width 166 height 28
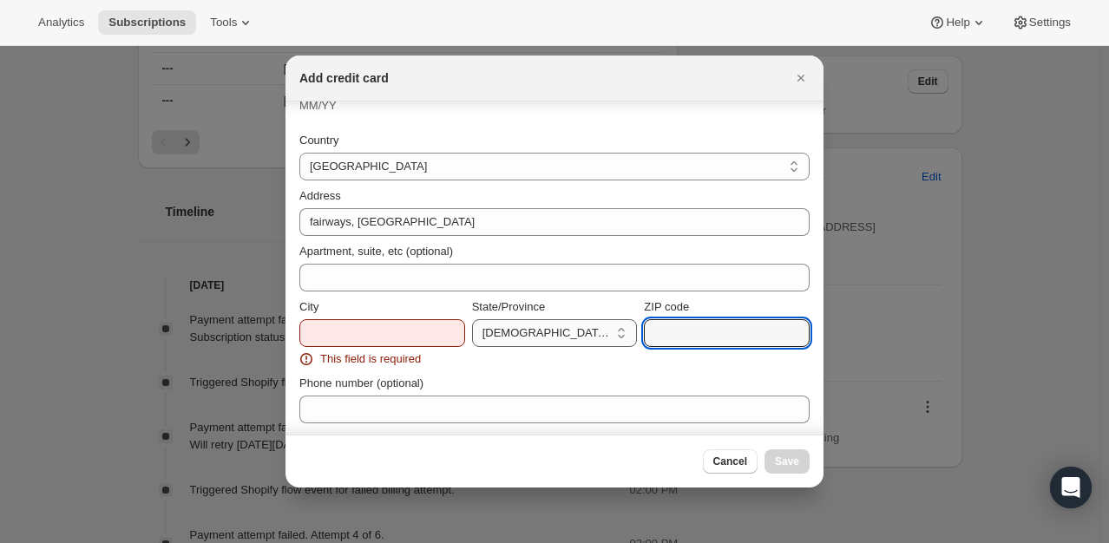
scroll to position [194, 0]
click at [646, 342] on input "ZIP code" at bounding box center [727, 333] width 166 height 28
type input "HP8 4HQ"
click at [413, 302] on div "City" at bounding box center [382, 306] width 166 height 17
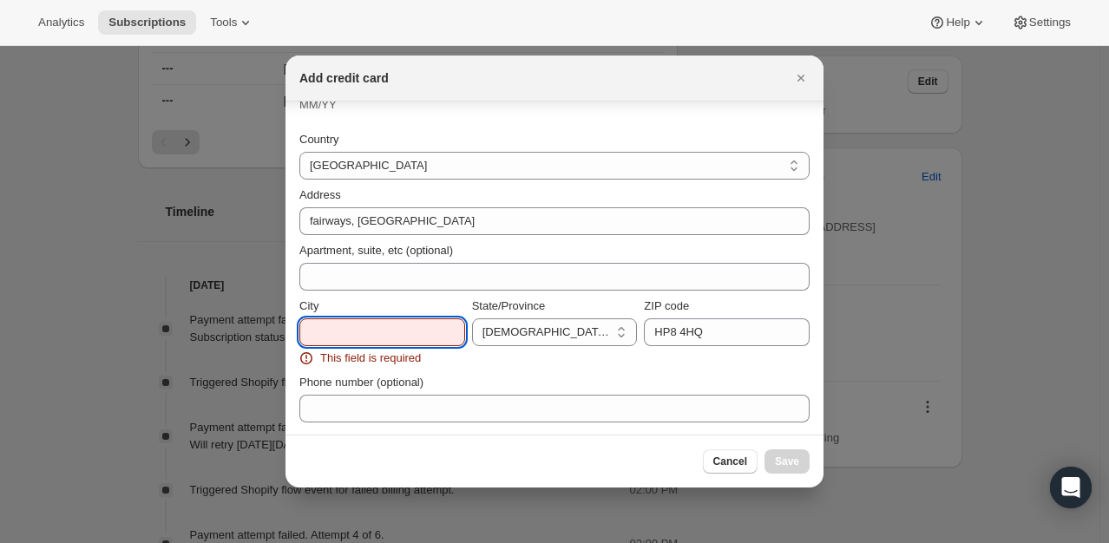
click at [395, 328] on input "City" at bounding box center [382, 333] width 166 height 28
click at [404, 334] on input "City" at bounding box center [382, 333] width 166 height 28
click at [352, 340] on input "City" at bounding box center [382, 333] width 166 height 28
click at [342, 339] on input "City" at bounding box center [382, 333] width 166 height 28
click at [344, 332] on input "City" at bounding box center [382, 333] width 166 height 28
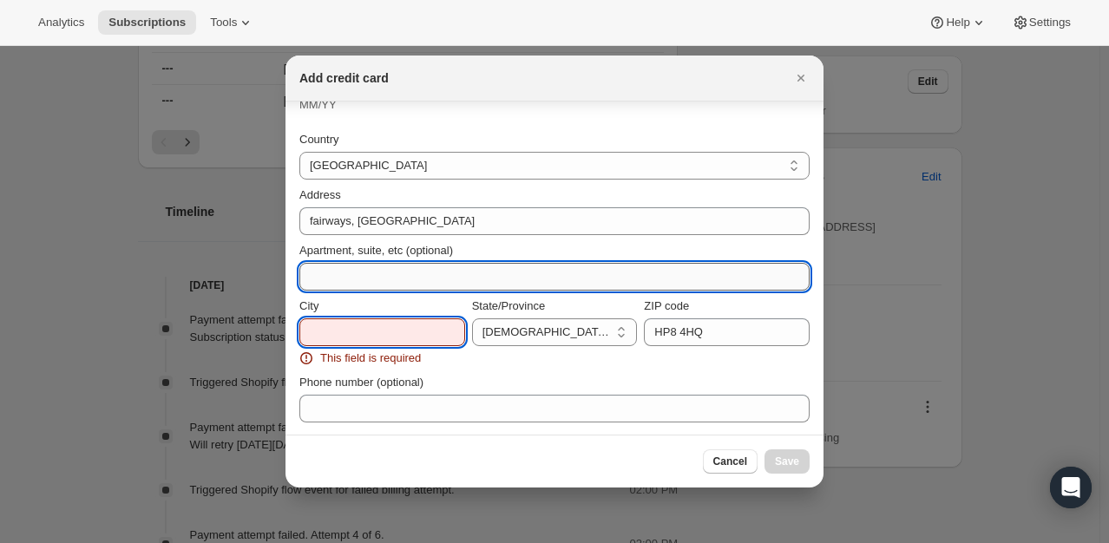
click at [307, 279] on input "Apartment, suite, etc (optional)" at bounding box center [554, 277] width 510 height 28
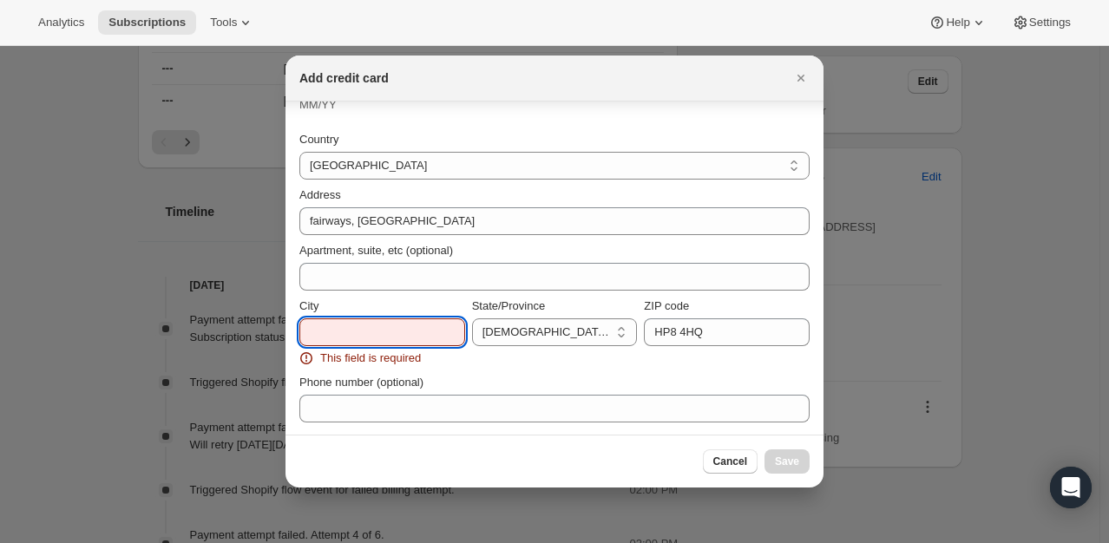
click at [312, 331] on input "City" at bounding box center [382, 333] width 166 height 28
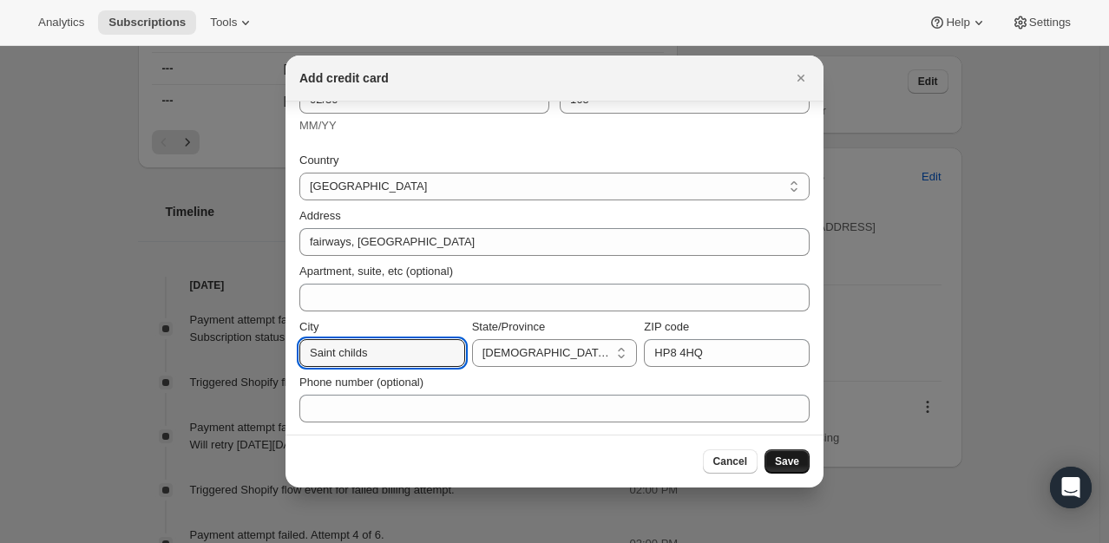
type input "Saint childs"
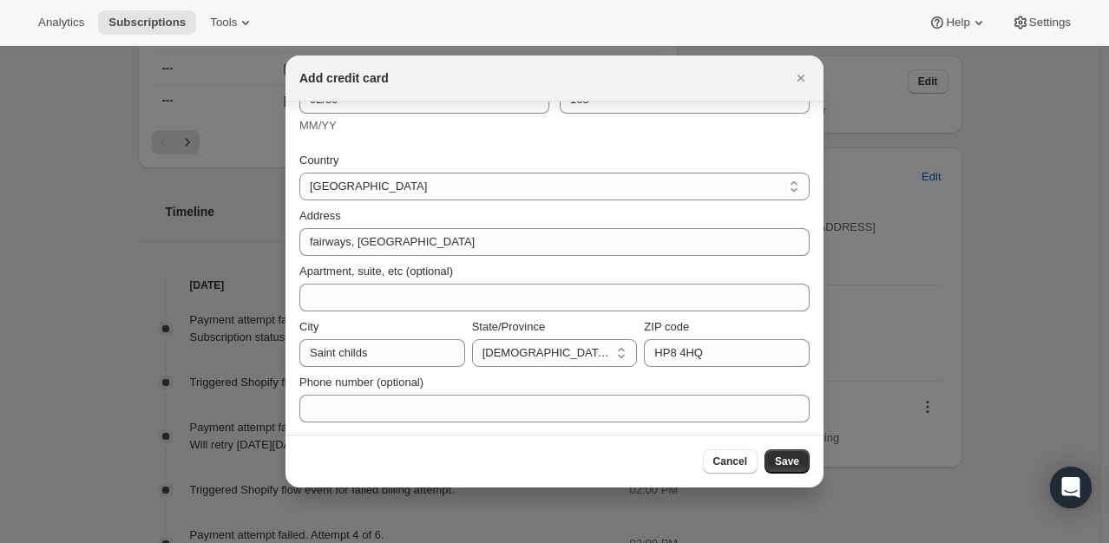
click at [783, 464] on span "Save" at bounding box center [787, 462] width 24 height 14
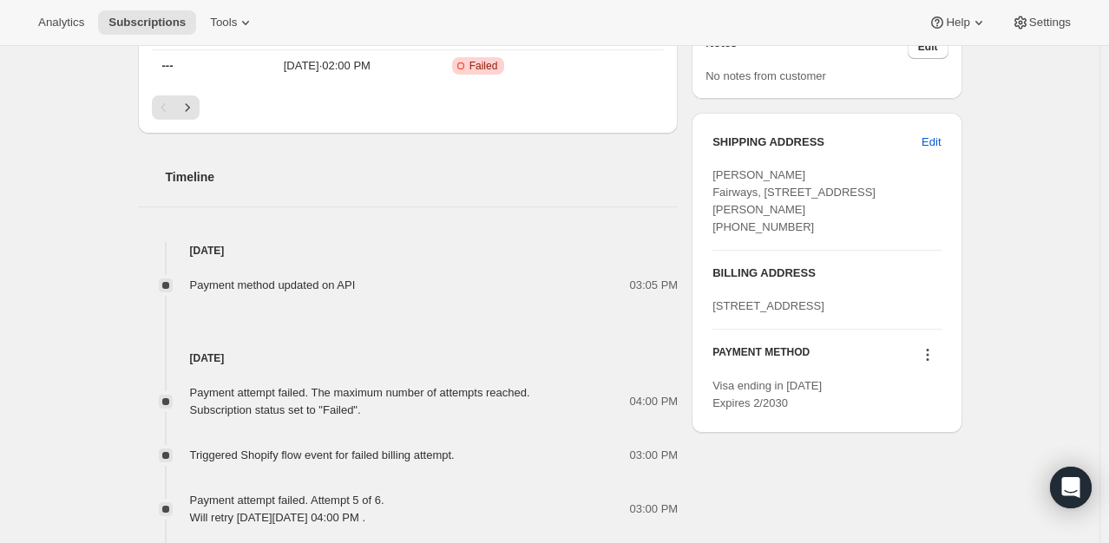
scroll to position [587, 0]
click at [784, 312] on span "fairways, gorelands lane Saint childs ENG HP8 4HQ United Kingdom" at bounding box center [769, 305] width 112 height 13
click at [819, 312] on span "fairways, gorelands lane Saint childs ENG HP8 4HQ United Kingdom" at bounding box center [769, 305] width 112 height 13
click at [935, 145] on span "Edit" at bounding box center [931, 142] width 19 height 17
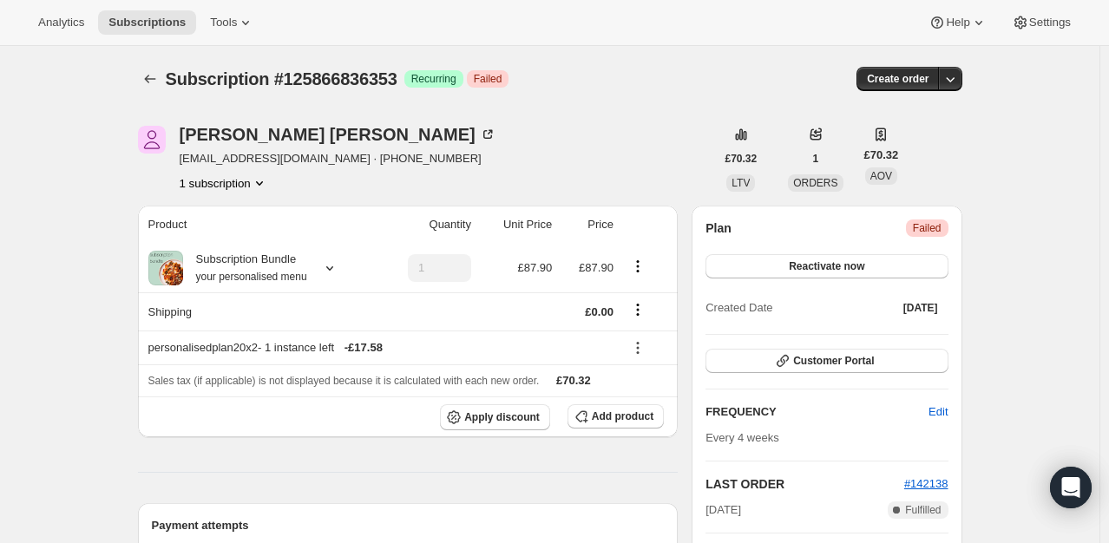
select select "United Kingdom"
select select "ENG"
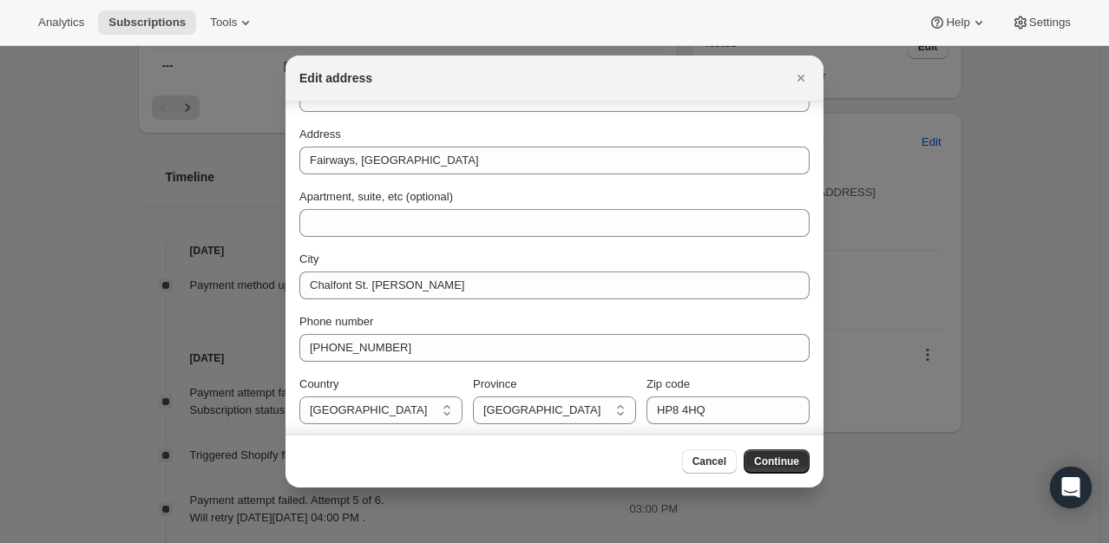
scroll to position [117, 0]
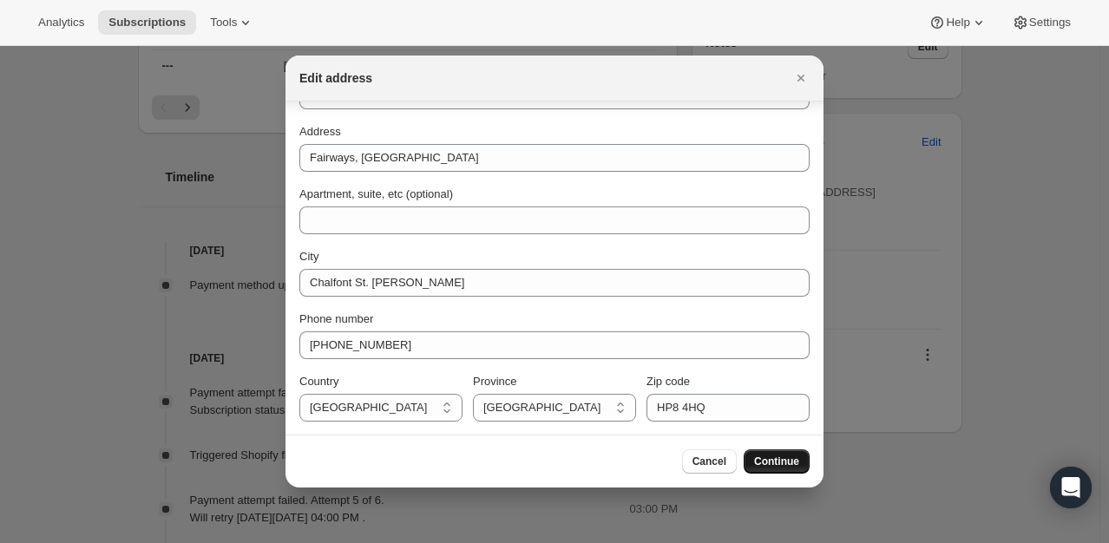
click at [778, 457] on span "Continue" at bounding box center [776, 462] width 45 height 14
click at [794, 83] on icon "Close" at bounding box center [801, 77] width 17 height 17
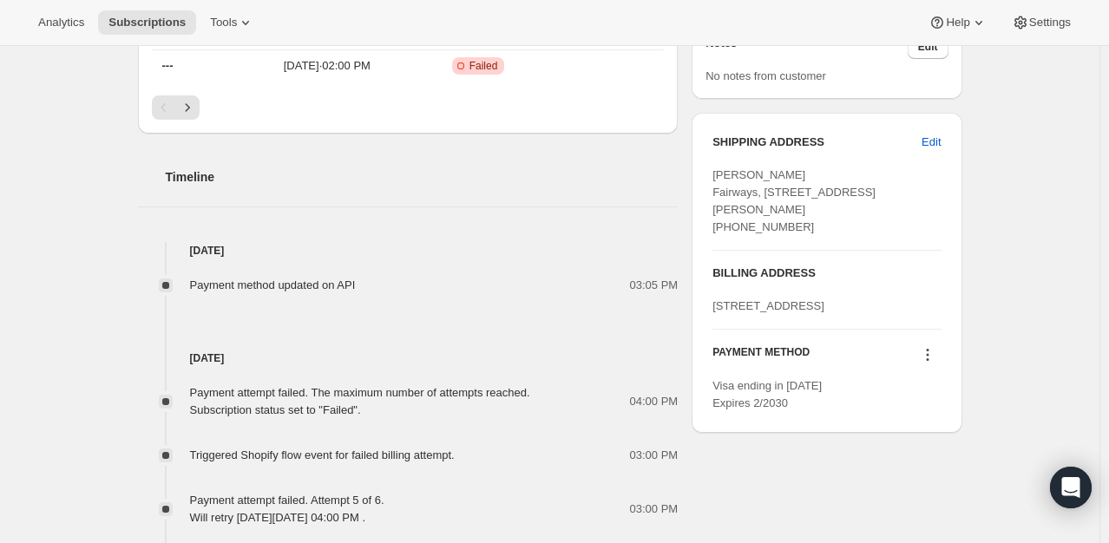
click at [927, 364] on icon at bounding box center [927, 354] width 17 height 17
click at [929, 361] on icon at bounding box center [927, 360] width 3 height 3
click at [724, 282] on h3 "BILLING ADDRESS" at bounding box center [827, 273] width 228 height 17
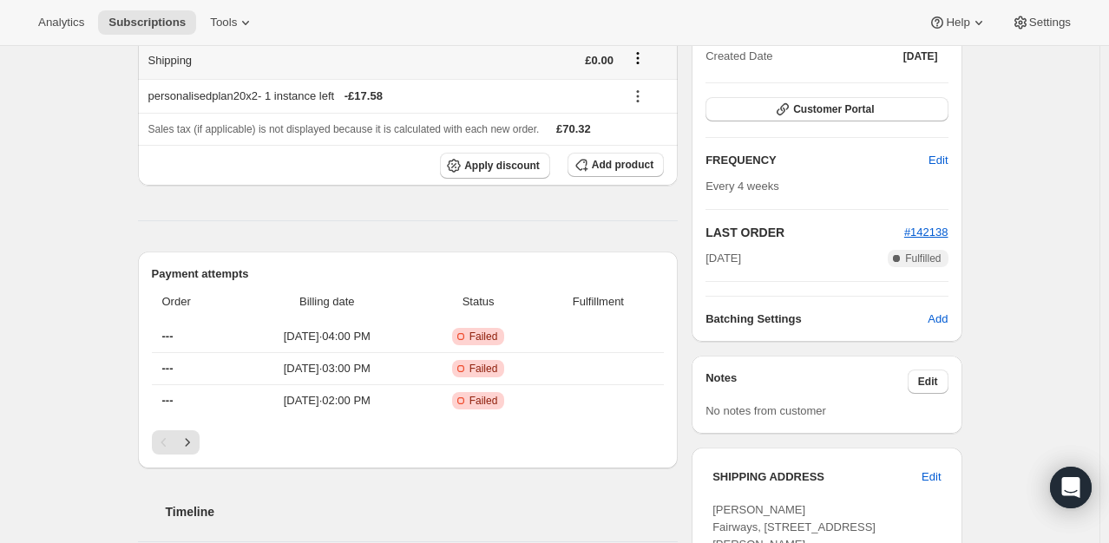
scroll to position [260, 0]
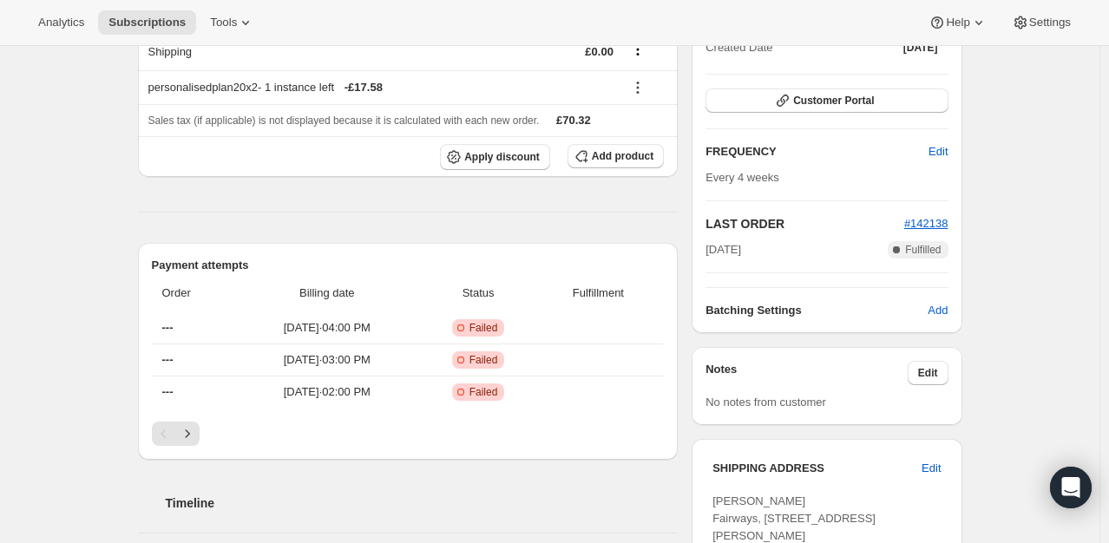
click at [471, 288] on span "Status" at bounding box center [478, 293] width 109 height 17
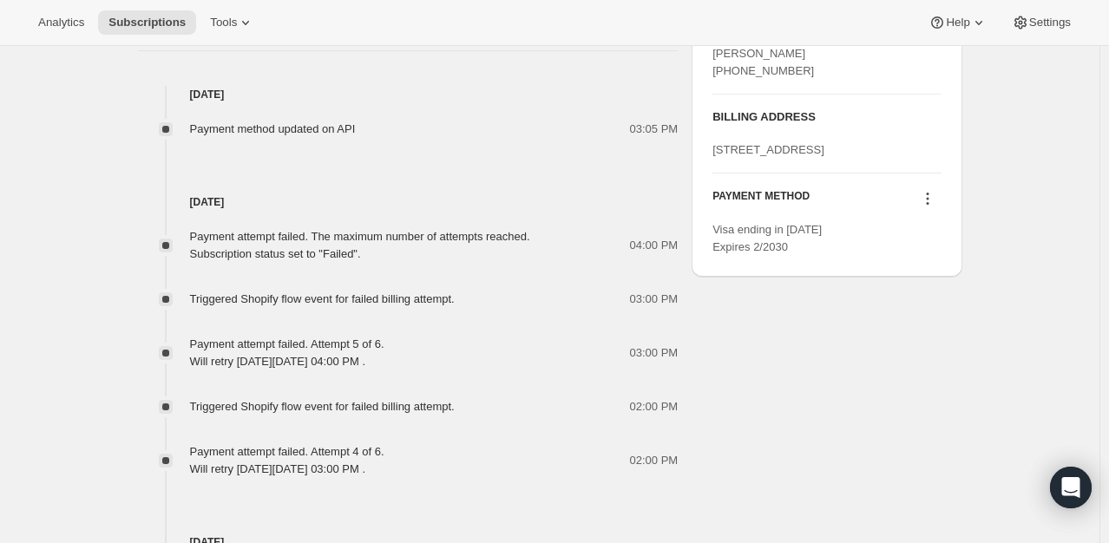
scroll to position [694, 0]
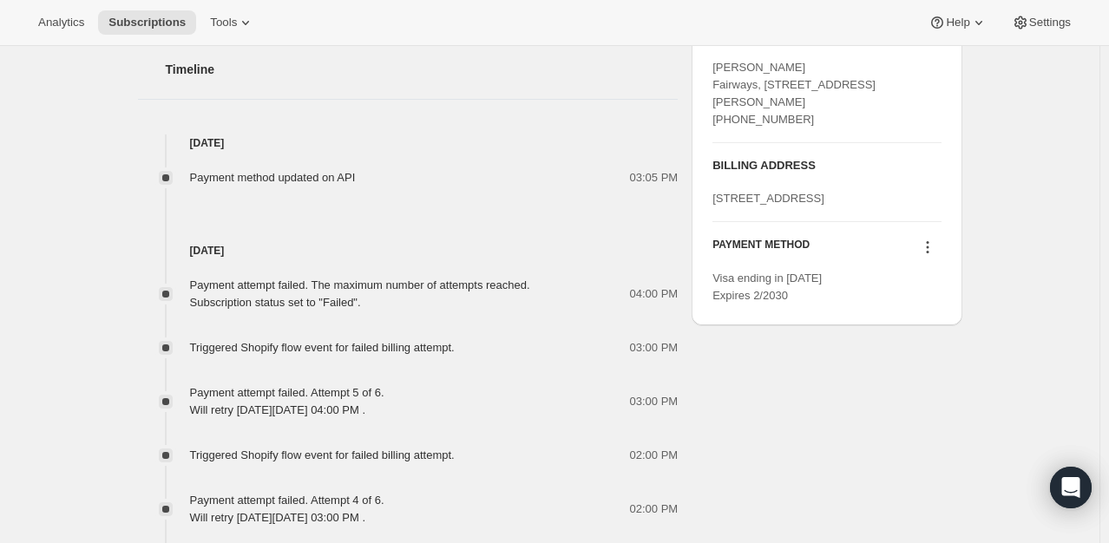
click at [802, 142] on div "SHIPPING ADDRESS Edit Peter Barker Fairways, Gorelands Lane Chalfont St. Giles …" at bounding box center [827, 84] width 228 height 116
drag, startPoint x: 741, startPoint y: 247, endPoint x: 773, endPoint y: 238, distance: 33.3
click at [773, 205] on span "fairways, gorelands lane Saint childs ENG HP8 4HQ United Kingdom" at bounding box center [769, 198] width 112 height 13
click at [809, 221] on div "BILLING ADDRESS fairways, gorelands lane Saint childs ENG HP8 4HQ United Kingdom" at bounding box center [827, 182] width 228 height 78
drag, startPoint x: 747, startPoint y: 232, endPoint x: 776, endPoint y: 233, distance: 29.5
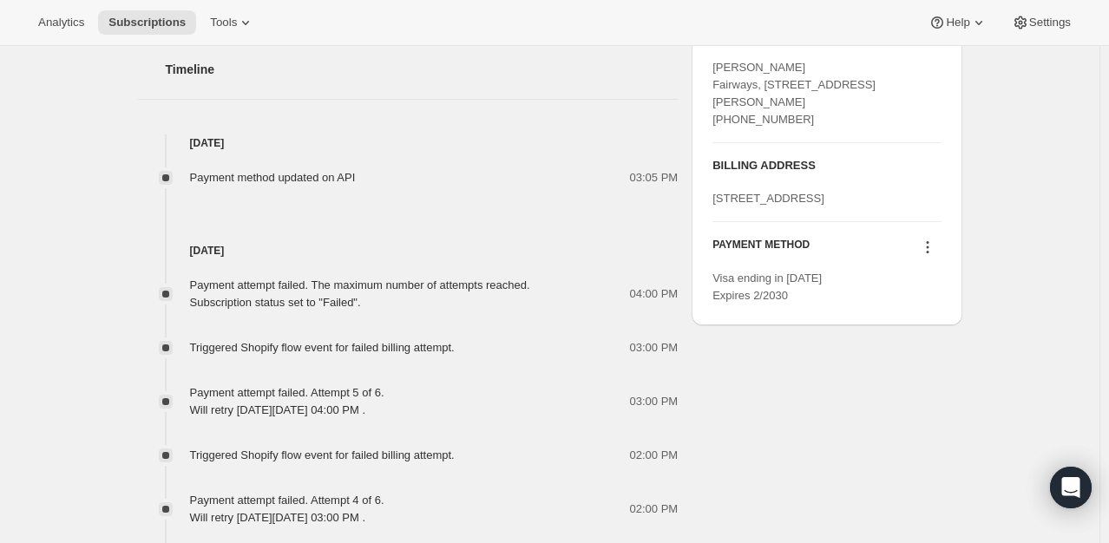
click at [776, 205] on span "fairways, gorelands lane Saint childs ENG HP8 4HQ United Kingdom" at bounding box center [769, 198] width 112 height 13
copy span "childs"
click at [929, 249] on icon at bounding box center [927, 248] width 3 height 3
click at [302, 148] on h4 "[DATE]" at bounding box center [408, 143] width 541 height 17
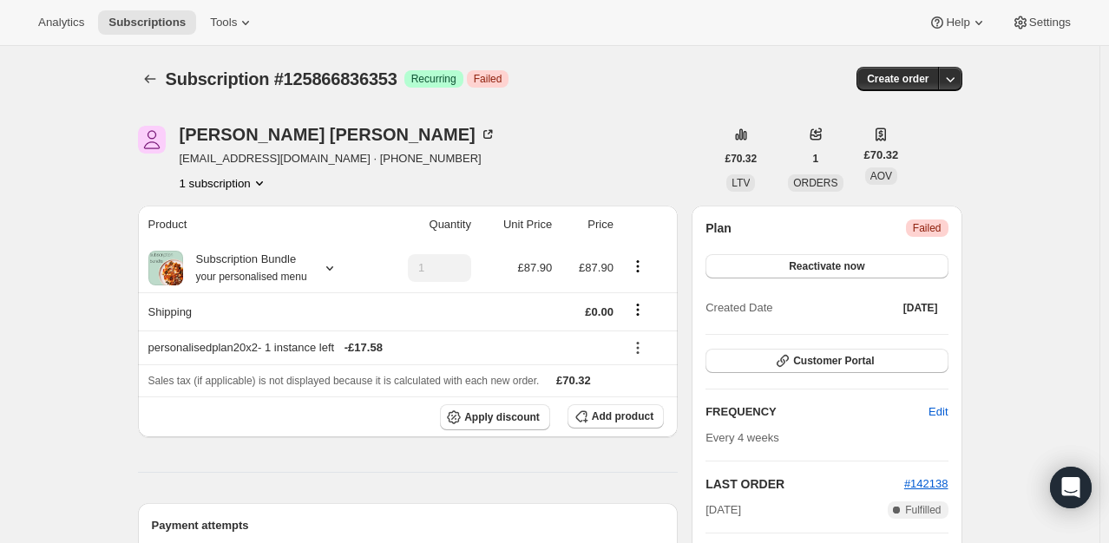
scroll to position [0, 0]
click at [526, 182] on div "Peter Barker petebarker_82@hotmail.com · +447794560887 1 subscription" at bounding box center [426, 159] width 577 height 66
click at [857, 270] on span "Reactivate now" at bounding box center [827, 267] width 76 height 14
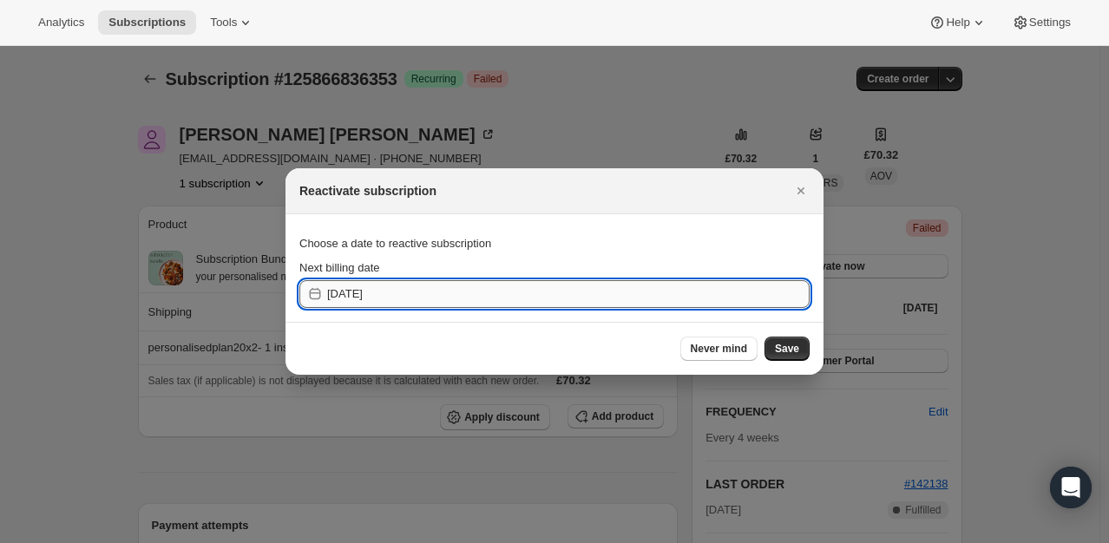
click at [387, 293] on input "2025-08-20" at bounding box center [568, 294] width 483 height 28
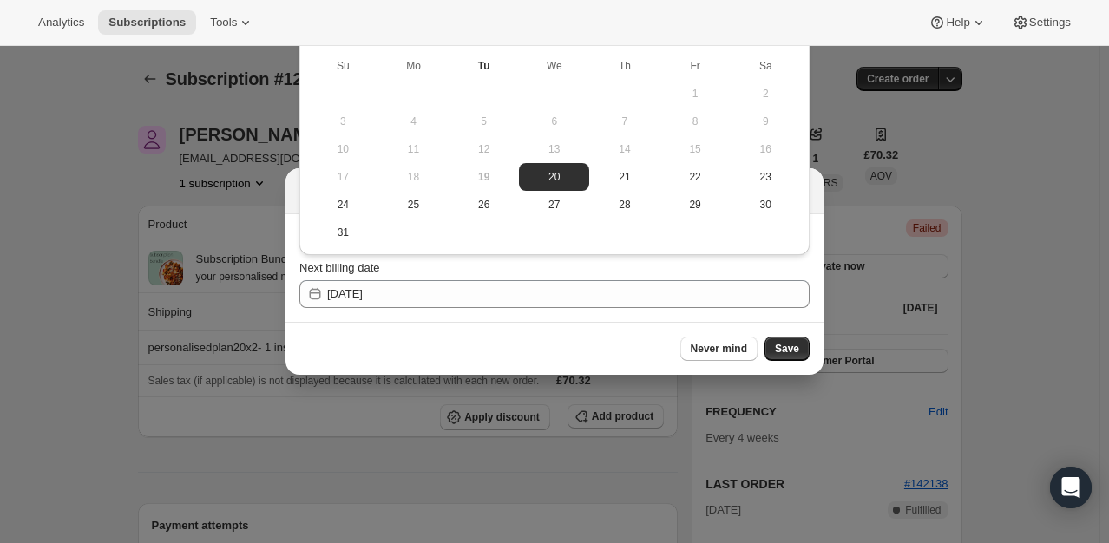
click at [482, 179] on span "19" at bounding box center [484, 177] width 56 height 14
click at [547, 179] on span "20" at bounding box center [554, 177] width 56 height 14
type input "2025-08-19"
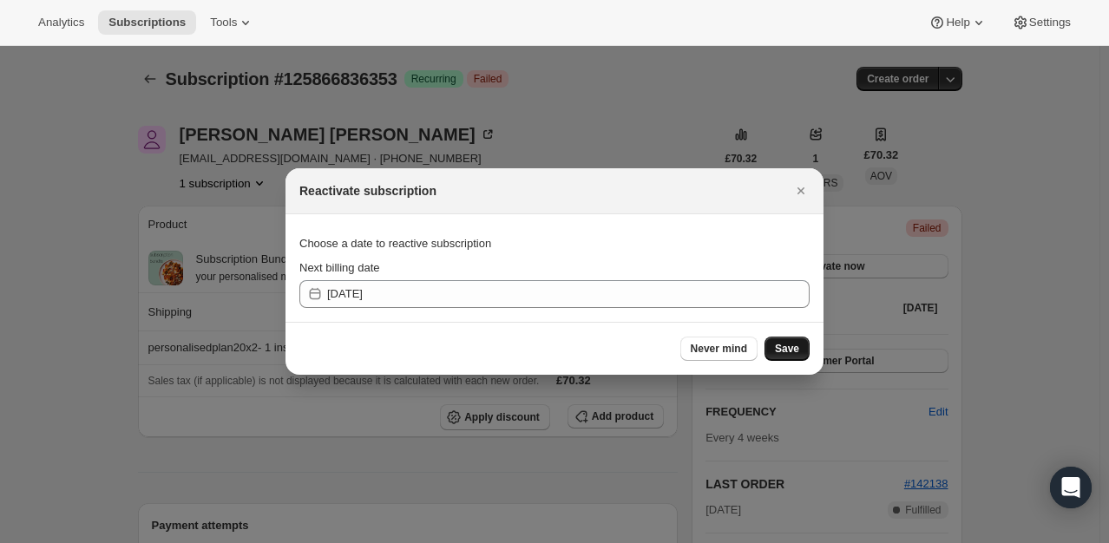
click at [788, 342] on span "Save" at bounding box center [787, 349] width 24 height 14
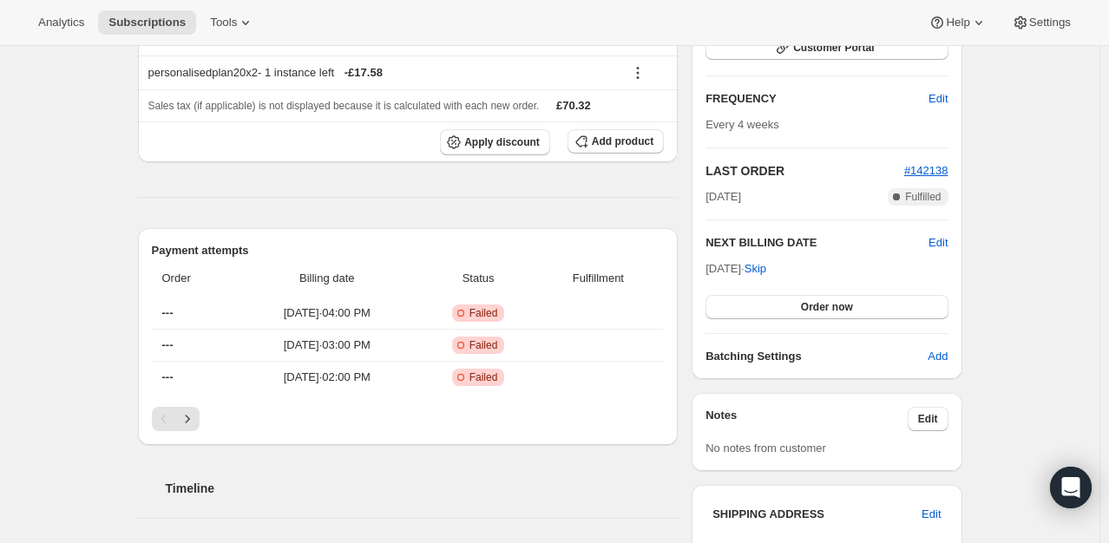
scroll to position [434, 0]
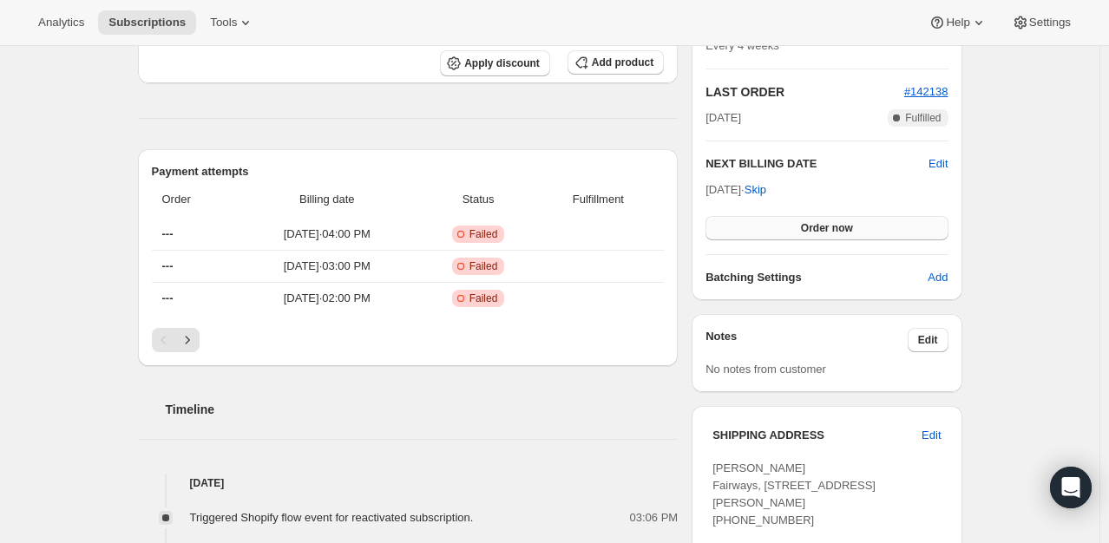
click at [811, 226] on span "Order now" at bounding box center [827, 228] width 52 height 14
click at [811, 226] on span "Click to confirm" at bounding box center [826, 228] width 79 height 14
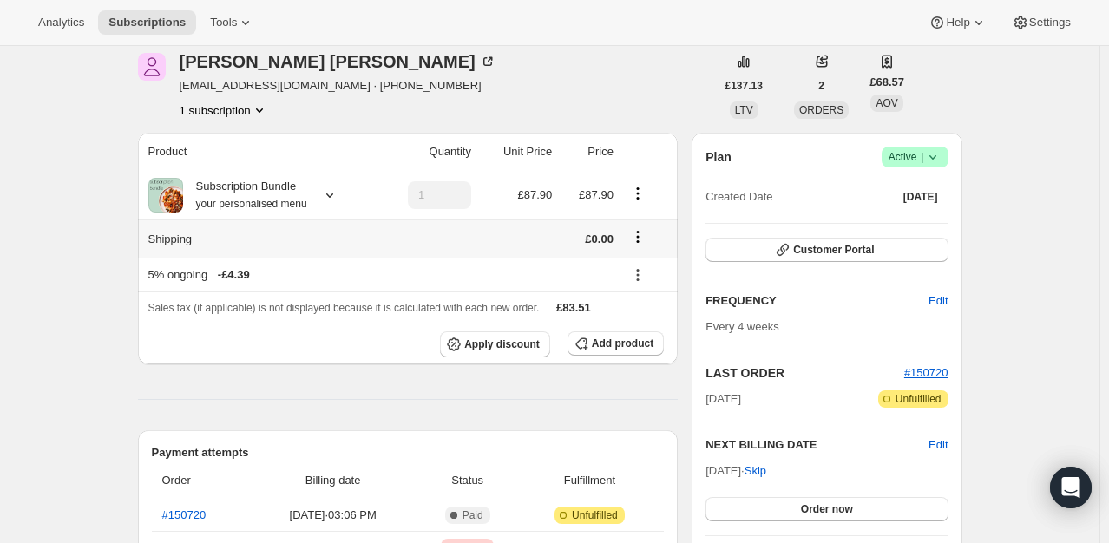
scroll to position [174, 0]
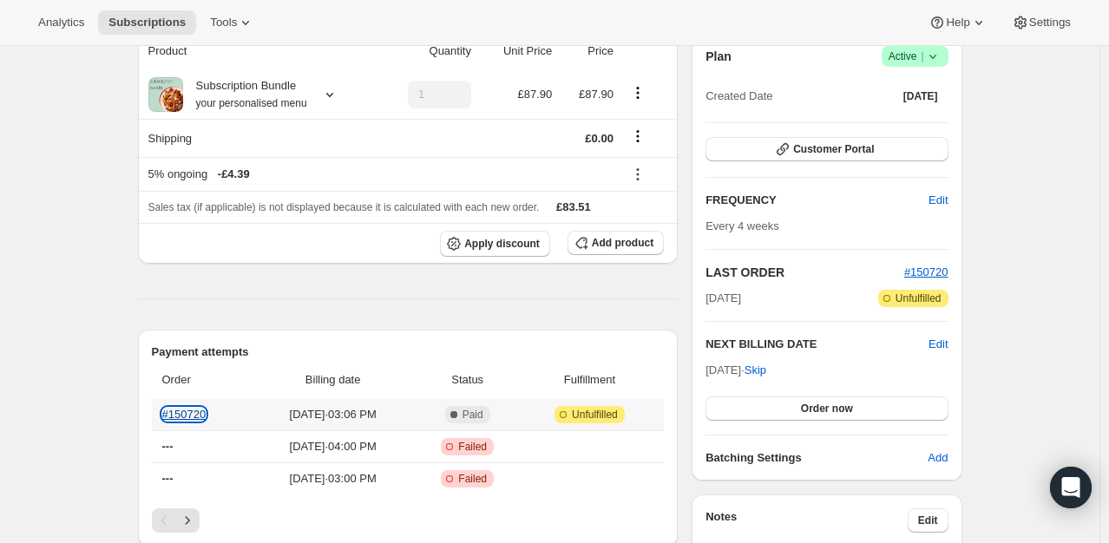
click at [180, 415] on link "#150720" at bounding box center [184, 414] width 44 height 13
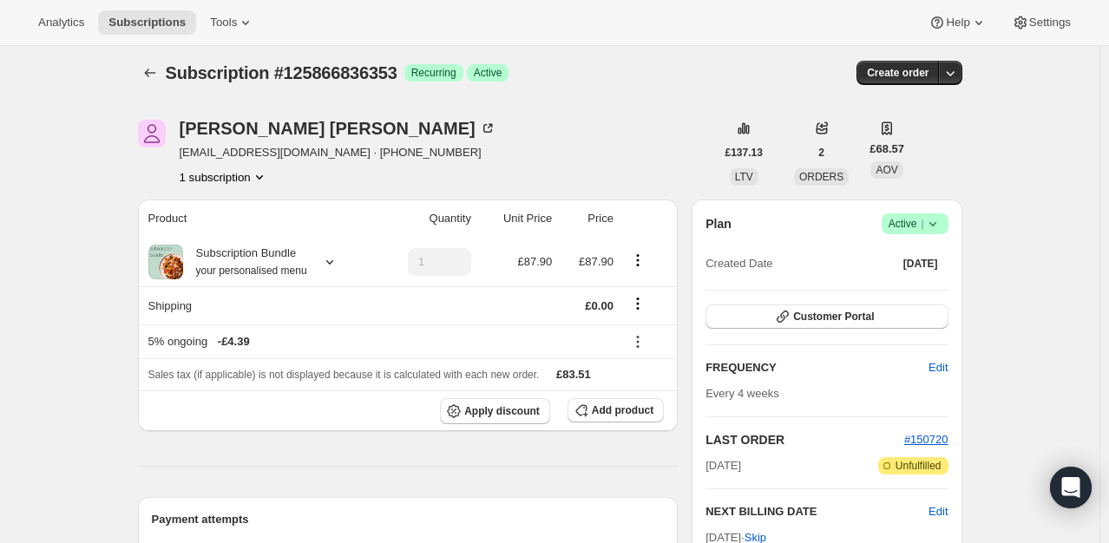
scroll to position [0, 0]
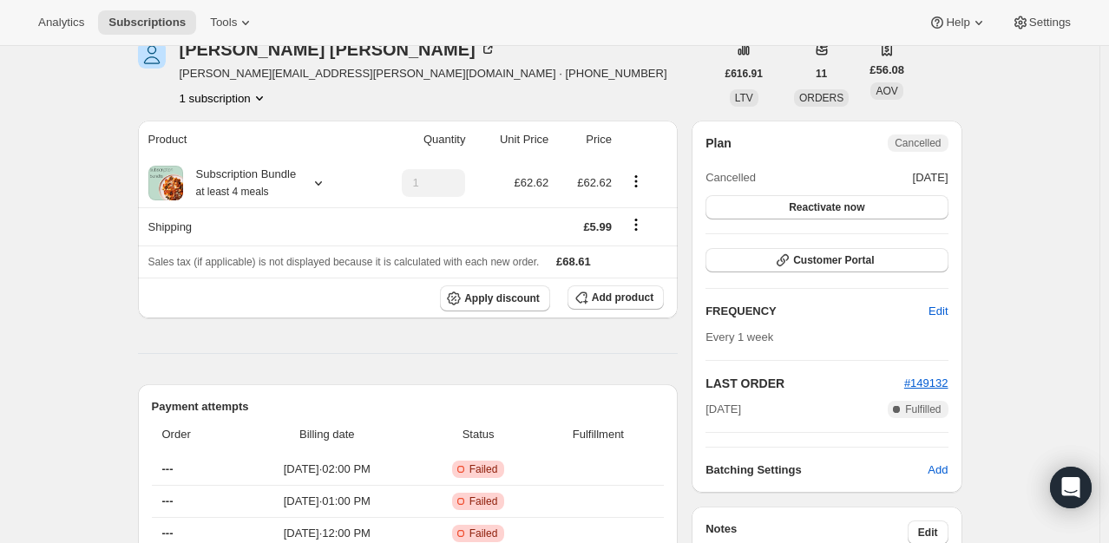
scroll to position [87, 0]
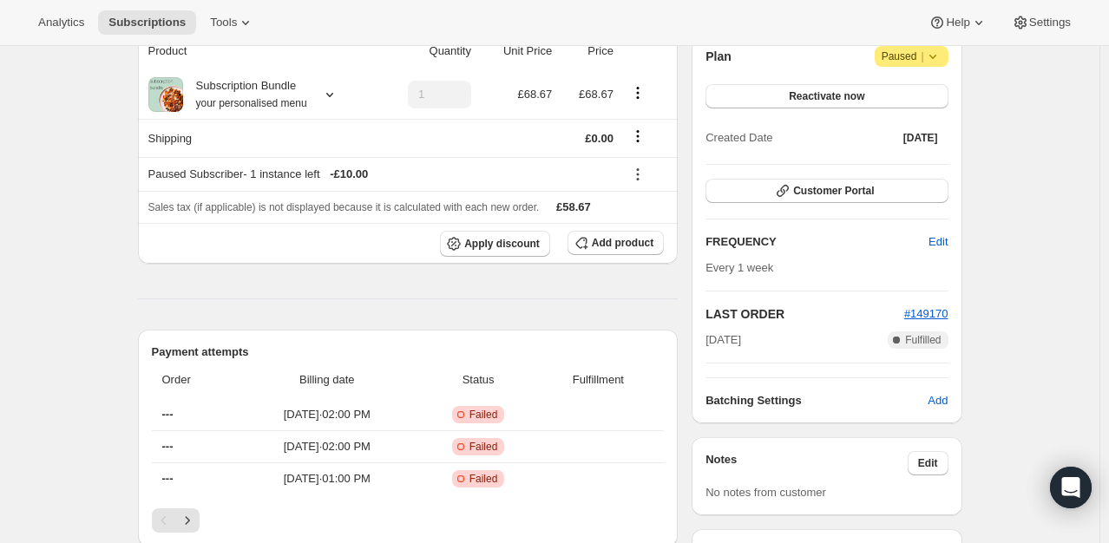
scroll to position [649, 0]
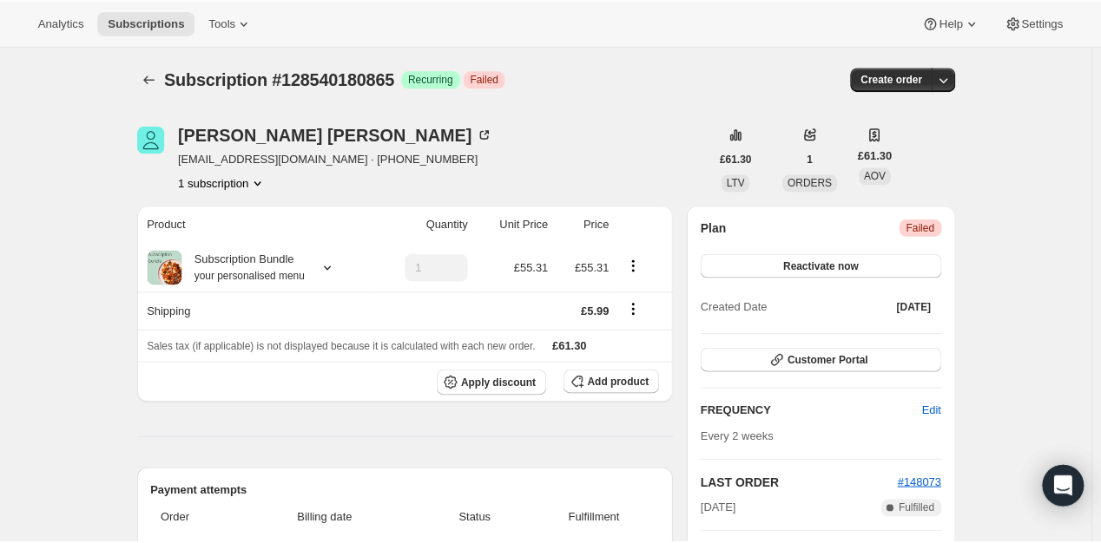
scroll to position [56, 0]
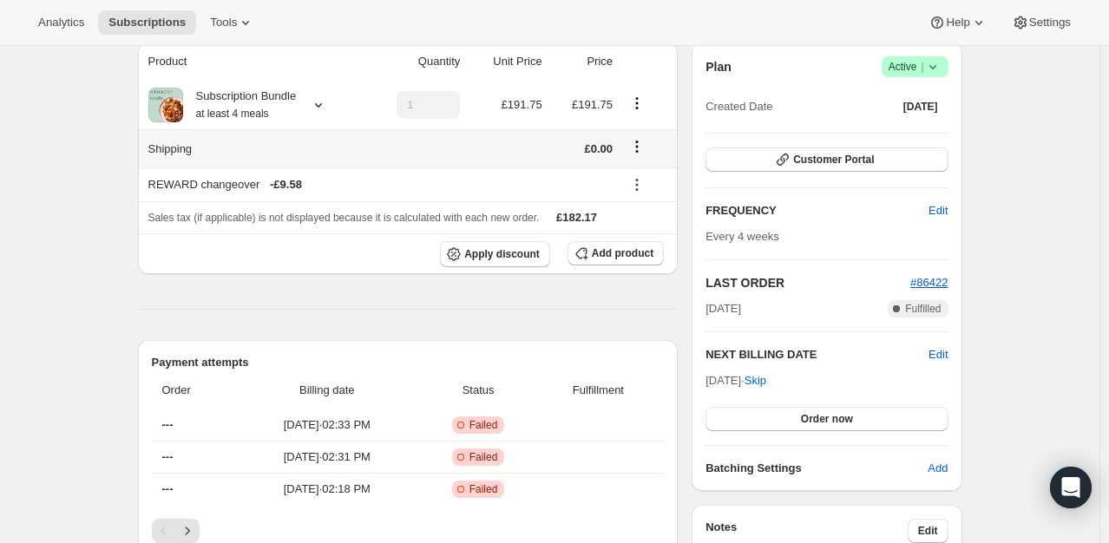
scroll to position [434, 0]
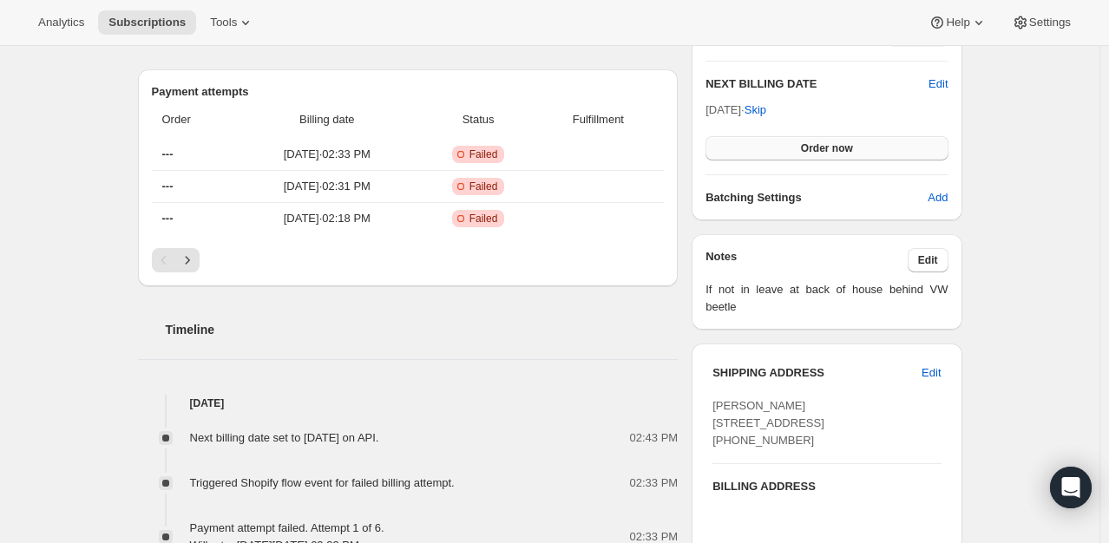
click at [826, 150] on span "Order now" at bounding box center [827, 148] width 52 height 14
click at [826, 150] on span "Click to confirm" at bounding box center [826, 148] width 79 height 14
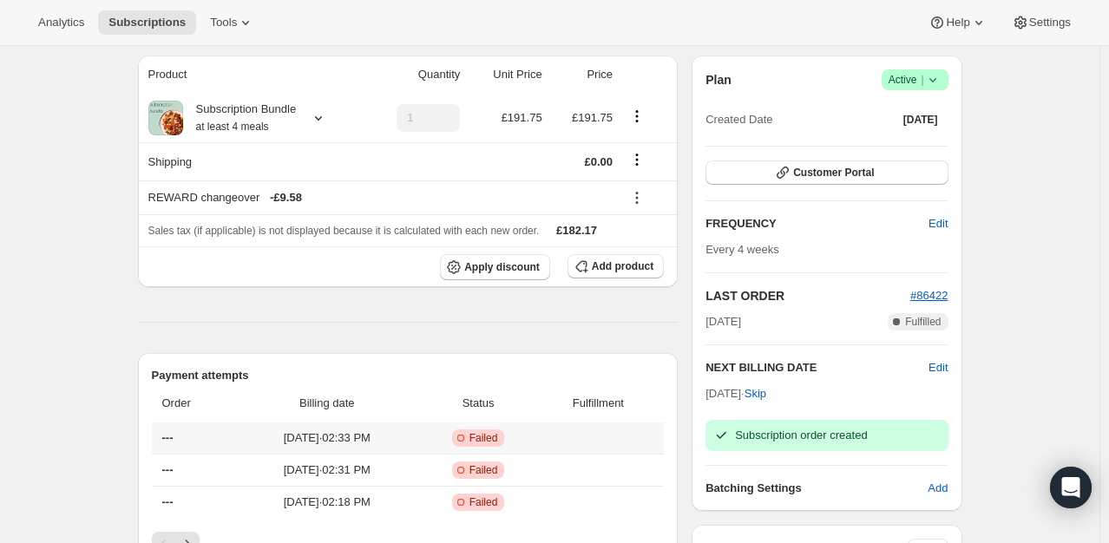
scroll to position [0, 0]
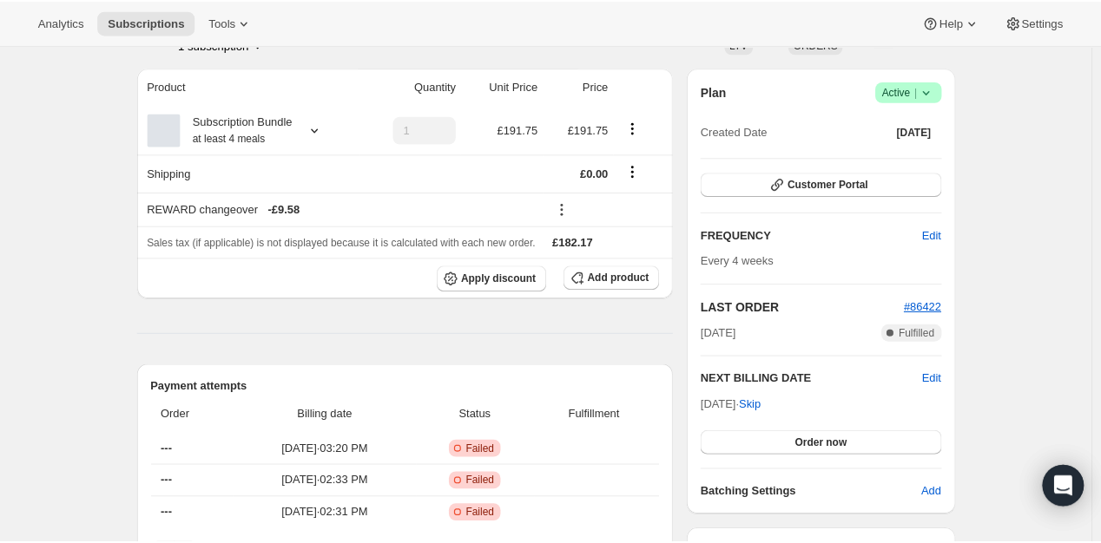
scroll to position [260, 0]
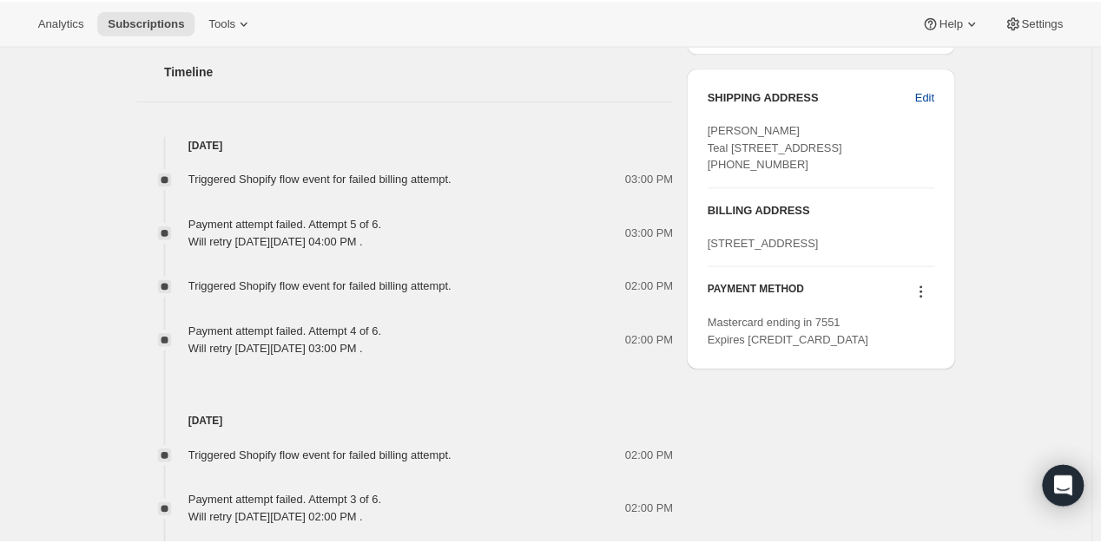
scroll to position [955, 0]
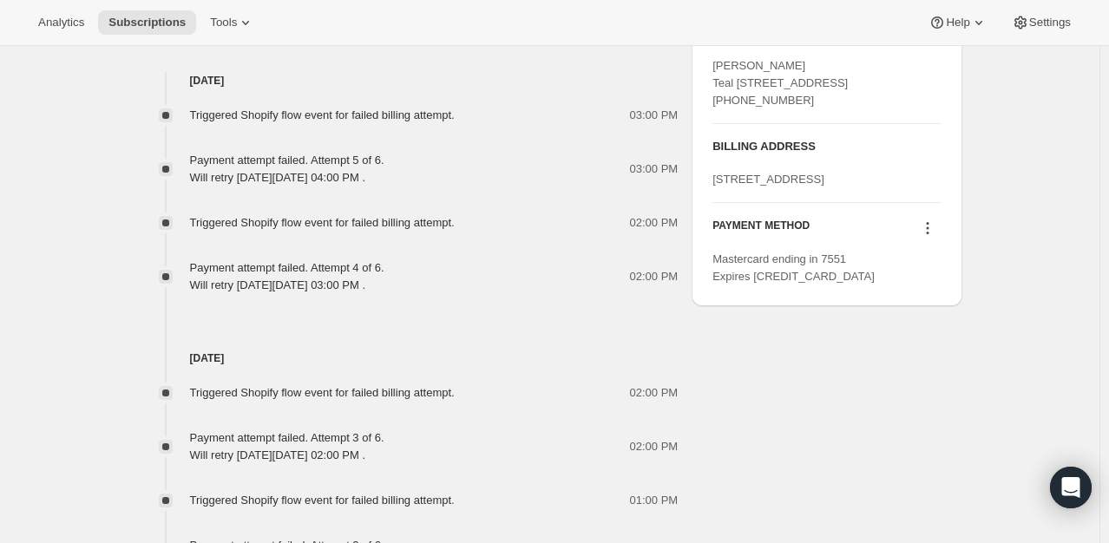
click at [931, 237] on icon at bounding box center [927, 228] width 17 height 17
click at [1023, 245] on div "Subscription #123154006401. This page is ready Subscription #123154006401 Succe…" at bounding box center [550, 193] width 1100 height 2205
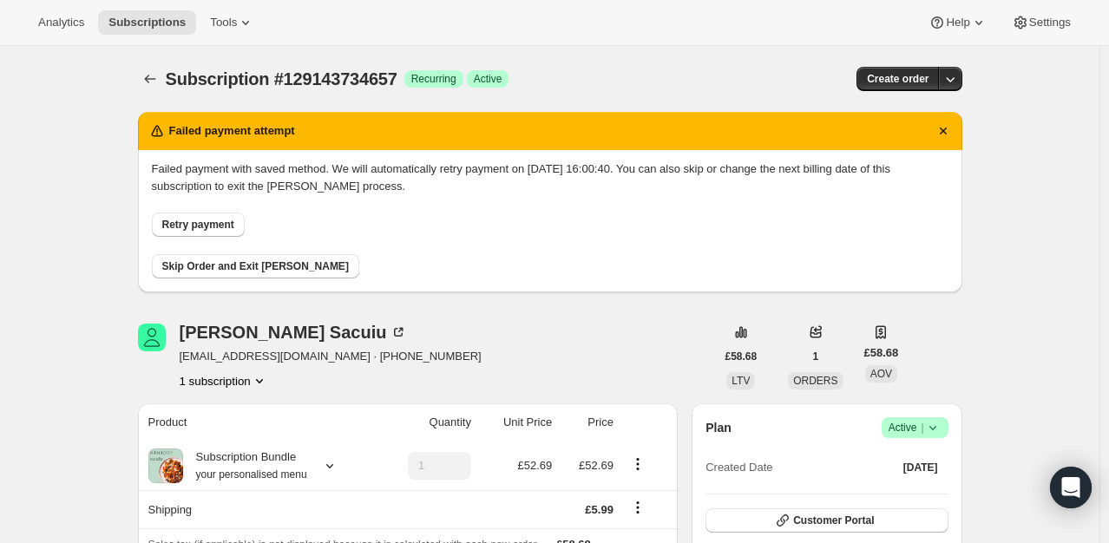
click at [477, 332] on div "Lorraine Sacuiu lorrainesacuiu1@gmail.com · +447472278822 1 subscription" at bounding box center [426, 357] width 577 height 66
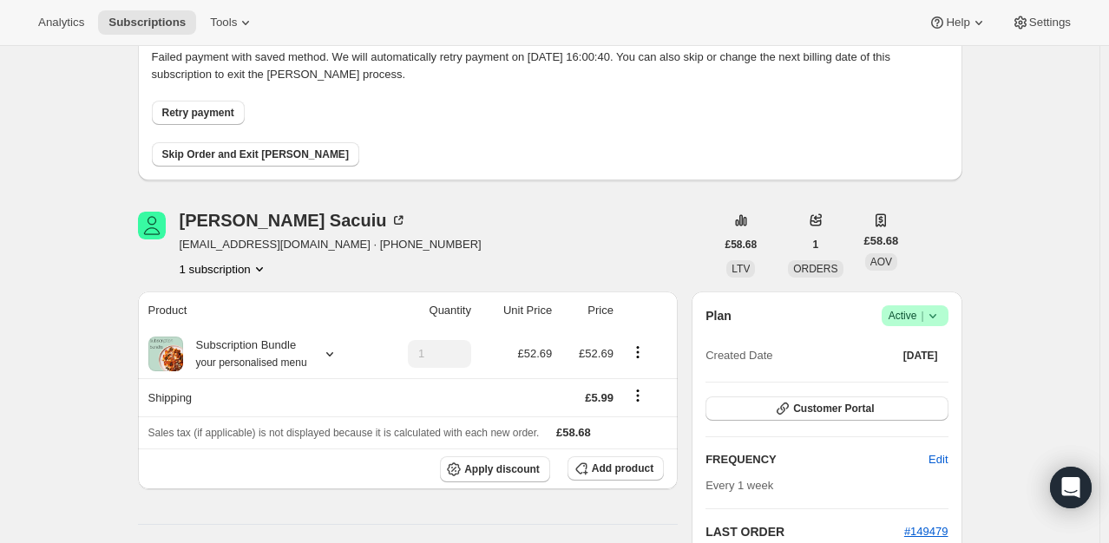
scroll to position [174, 0]
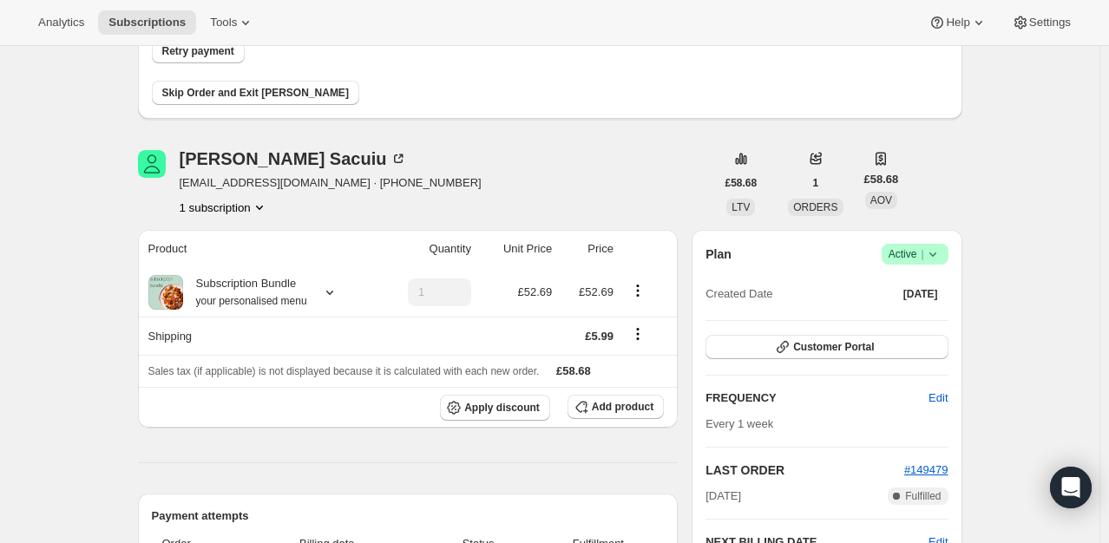
click at [941, 259] on icon at bounding box center [932, 254] width 17 height 17
click at [933, 290] on span "Pause subscription" at bounding box center [919, 287] width 95 height 13
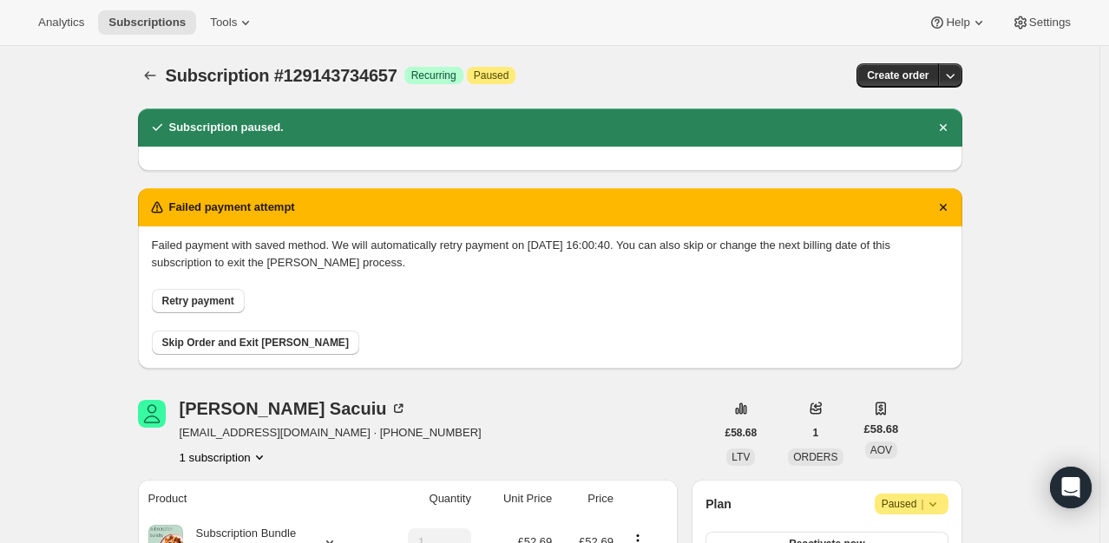
scroll to position [0, 0]
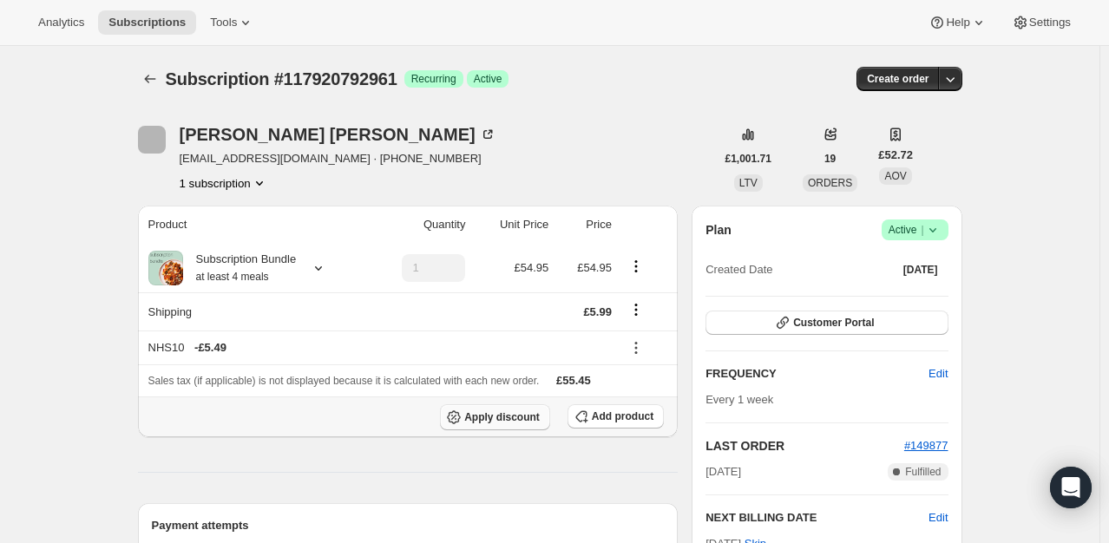
click at [508, 418] on span "Apply discount" at bounding box center [502, 418] width 76 height 14
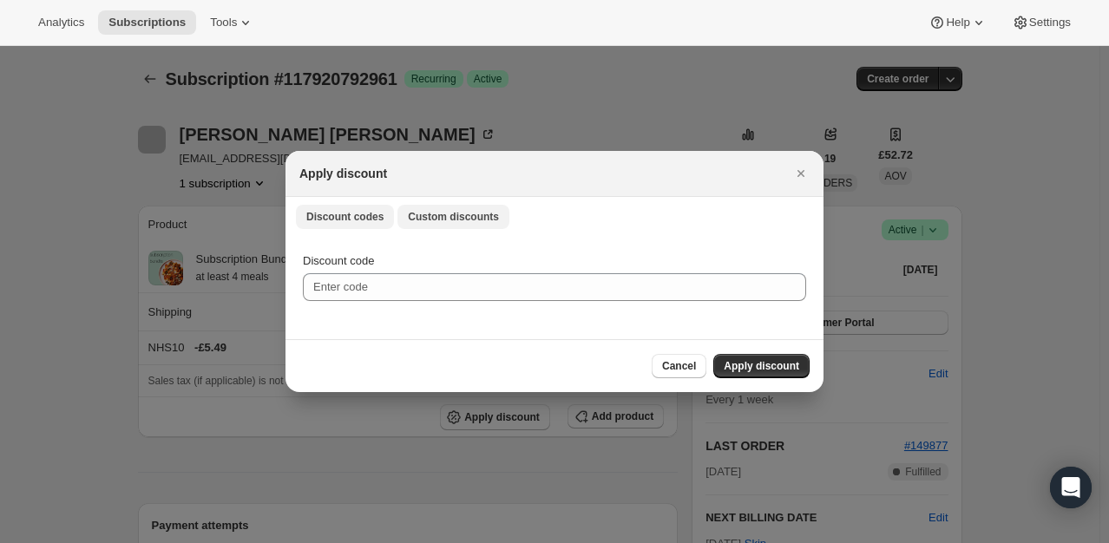
click at [462, 223] on span "Custom discounts" at bounding box center [453, 217] width 91 height 14
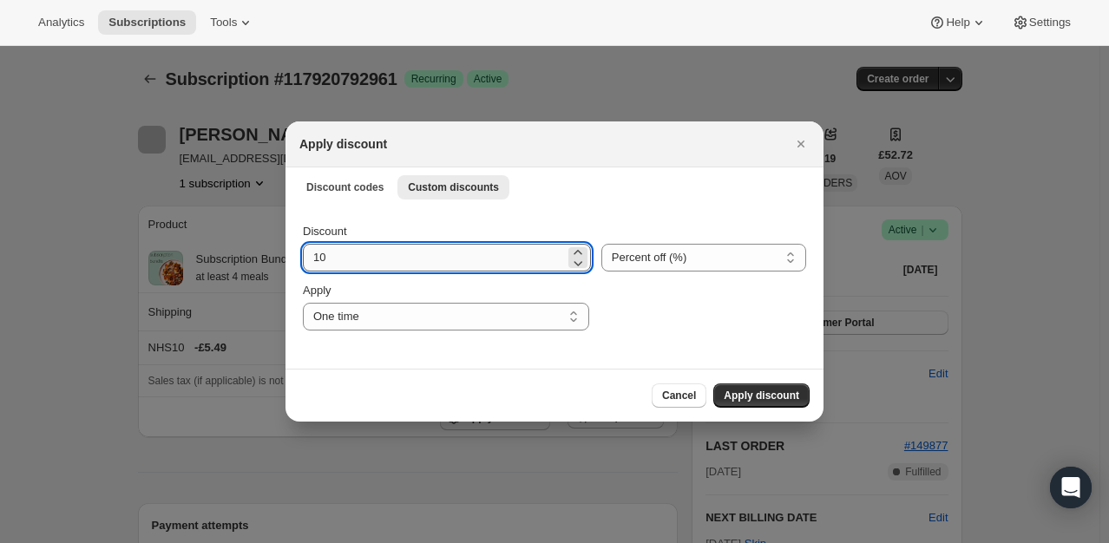
click at [424, 264] on input "10" at bounding box center [434, 258] width 262 height 28
type input "100"
click at [792, 394] on span "Apply discount" at bounding box center [762, 396] width 76 height 14
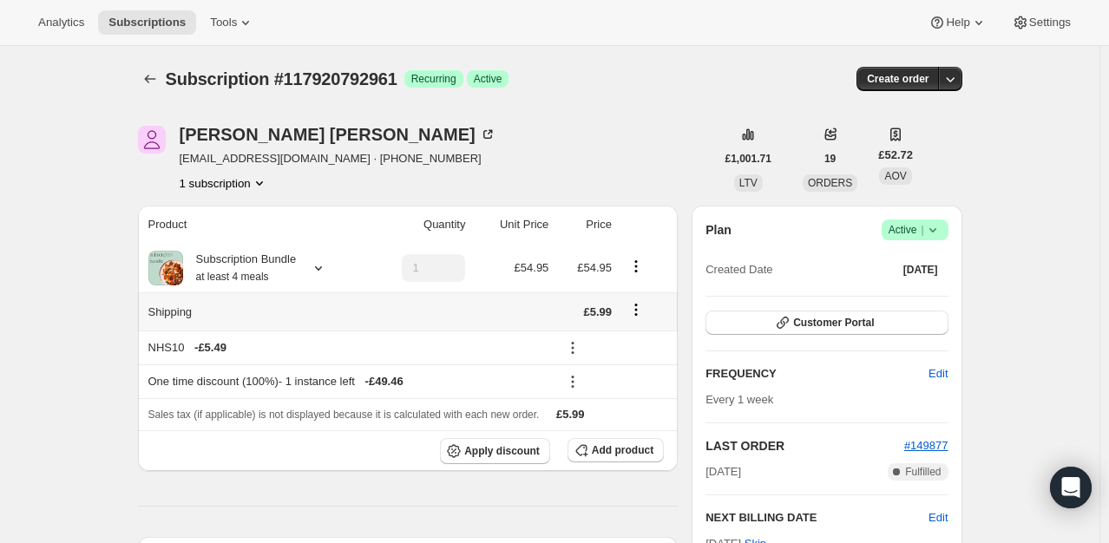
click at [644, 311] on icon "Shipping actions" at bounding box center [636, 309] width 17 height 17
click at [640, 337] on span "Edit shipping rate" at bounding box center [639, 343] width 87 height 13
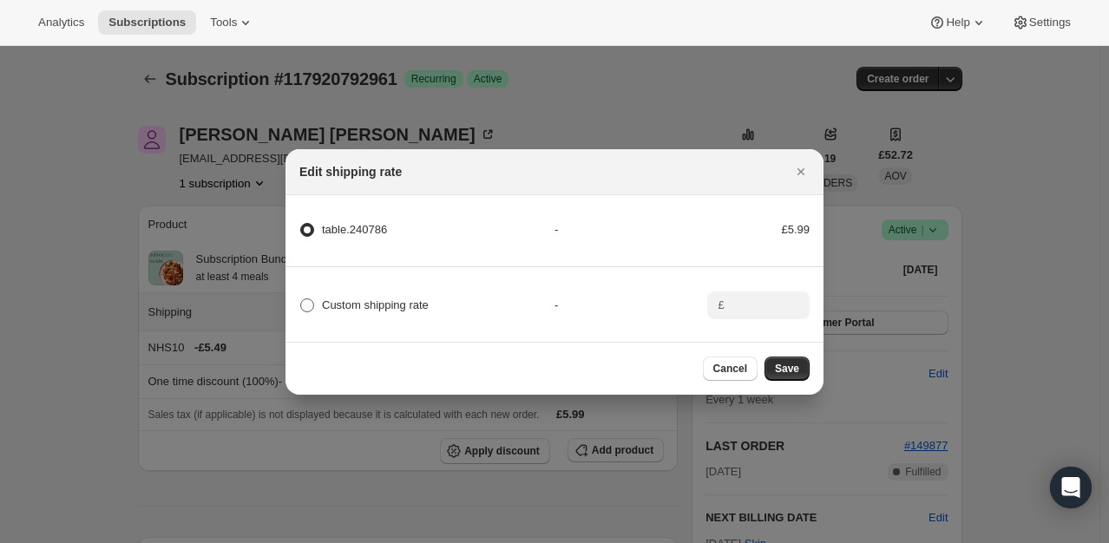
click at [372, 310] on label "Custom shipping rate" at bounding box center [363, 305] width 129 height 24
click at [301, 299] on input "Custom shipping rate" at bounding box center [300, 299] width 1 height 1
radio input "true"
radio input "false"
click at [734, 309] on input ":rev:" at bounding box center [757, 306] width 54 height 28
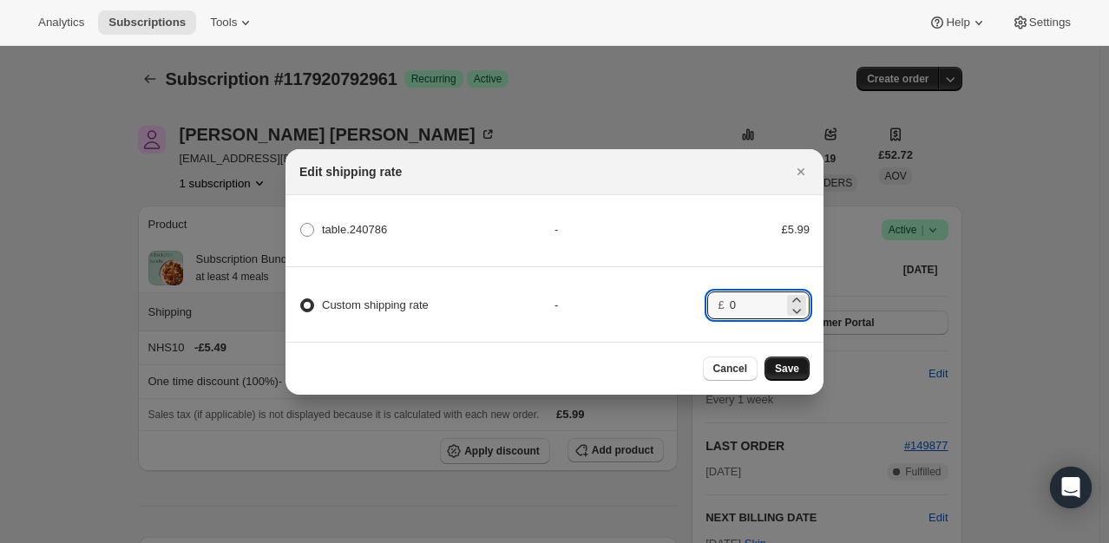
type input "0"
click at [806, 372] on button "Save" at bounding box center [787, 369] width 45 height 24
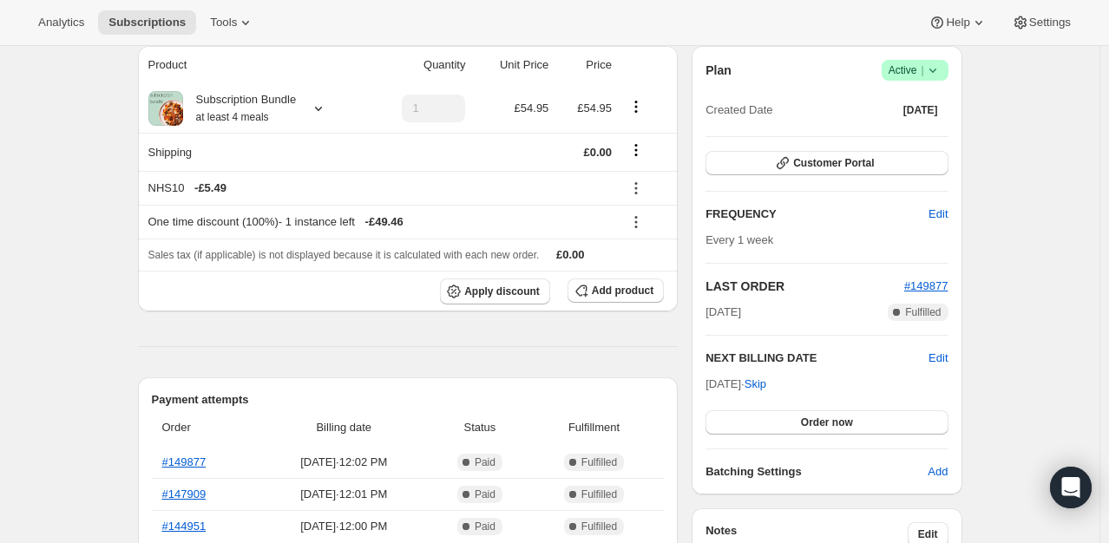
scroll to position [434, 0]
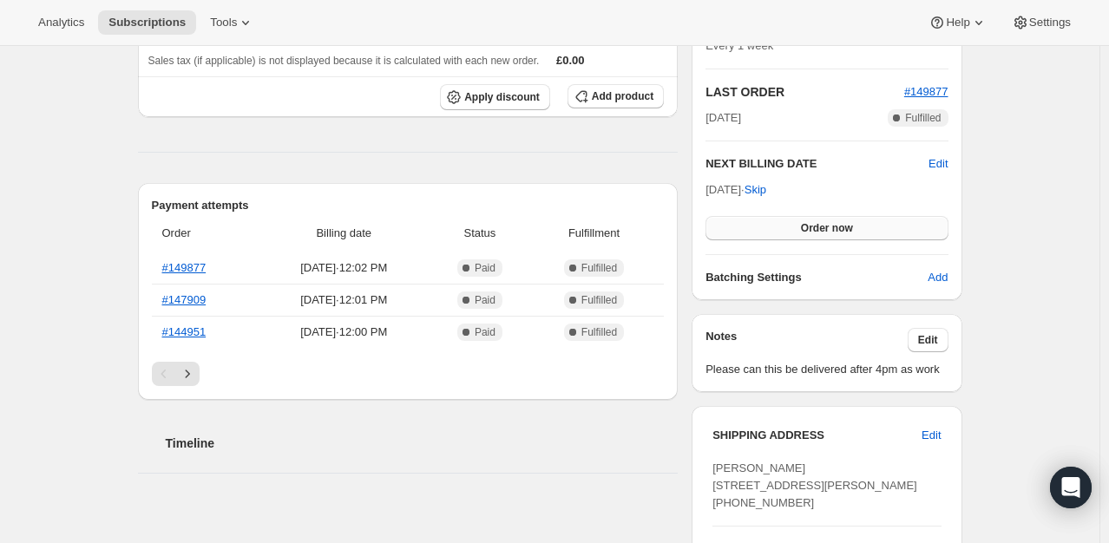
click at [839, 237] on button "Order now" at bounding box center [827, 228] width 242 height 24
click at [840, 234] on button "Click to confirm" at bounding box center [827, 228] width 242 height 24
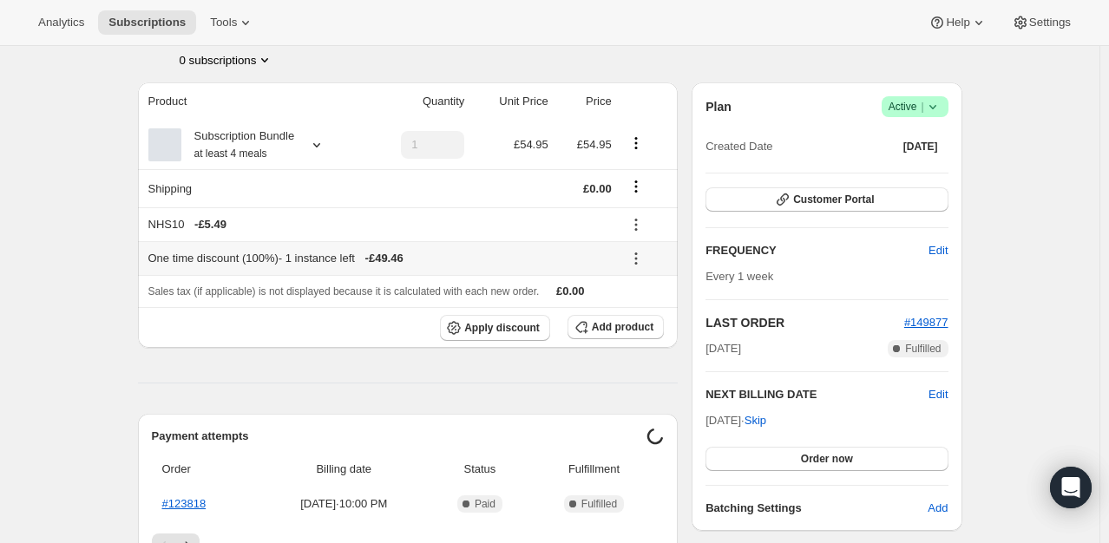
scroll to position [174, 0]
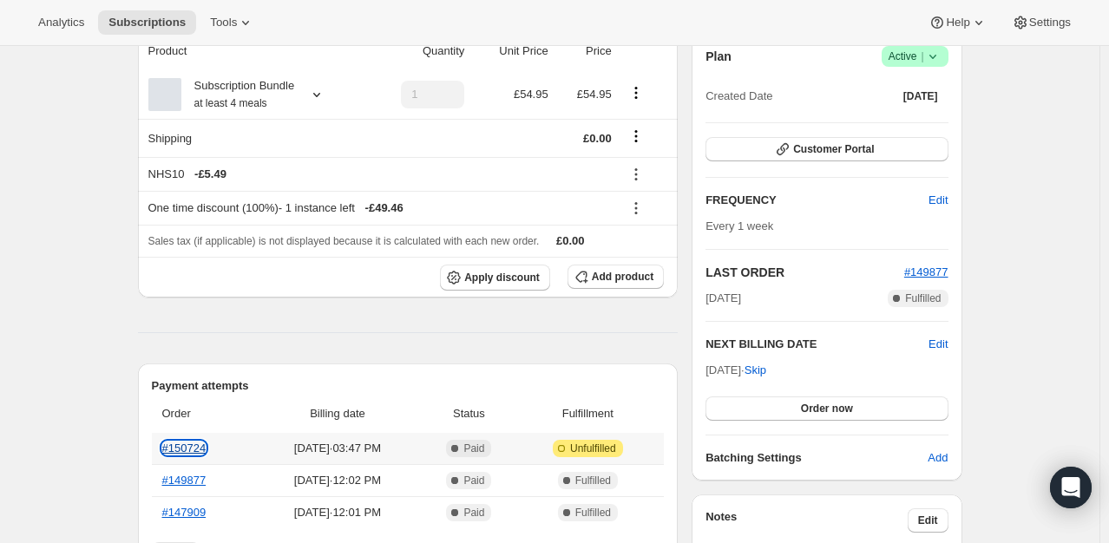
click at [174, 448] on link "#150724" at bounding box center [184, 448] width 44 height 13
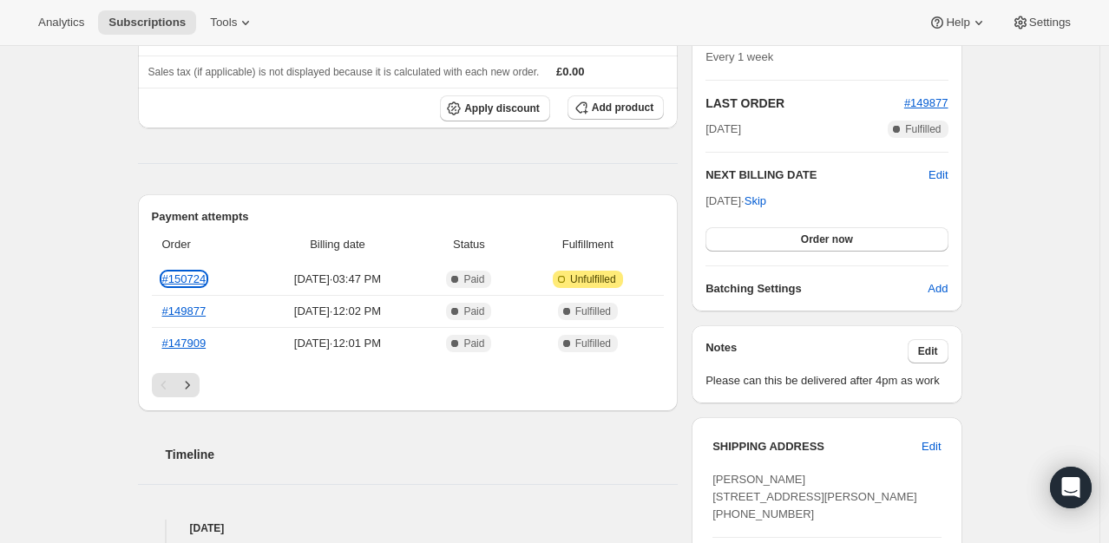
scroll to position [347, 0]
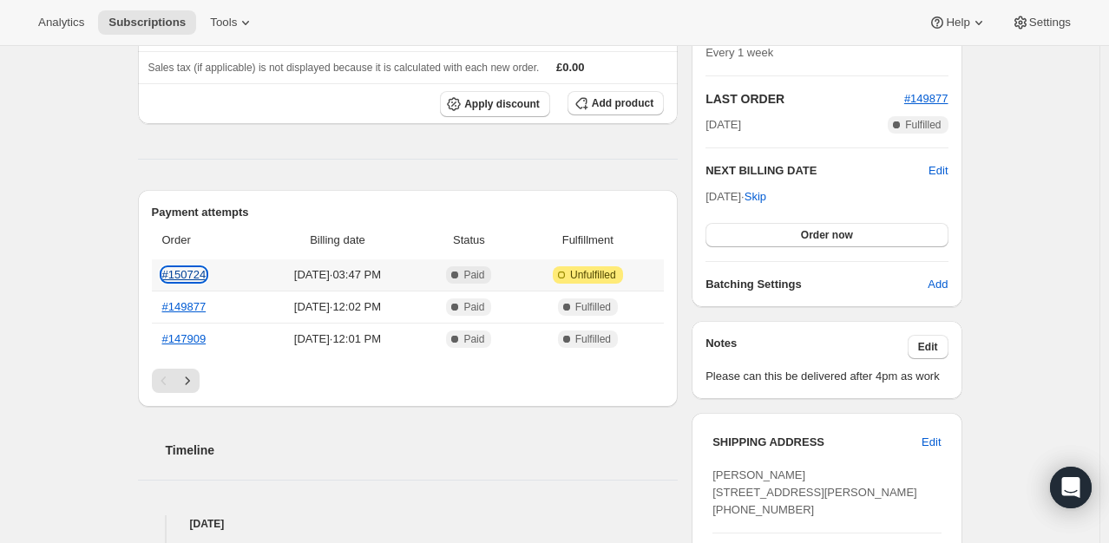
click at [174, 276] on link "#150724" at bounding box center [184, 274] width 44 height 13
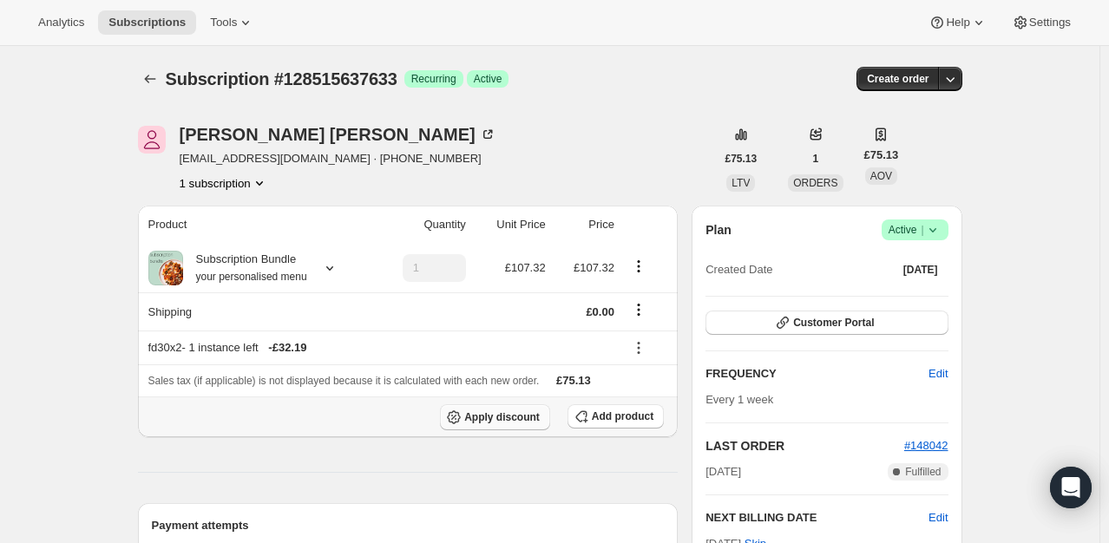
click at [484, 414] on span "Apply discount" at bounding box center [502, 418] width 76 height 14
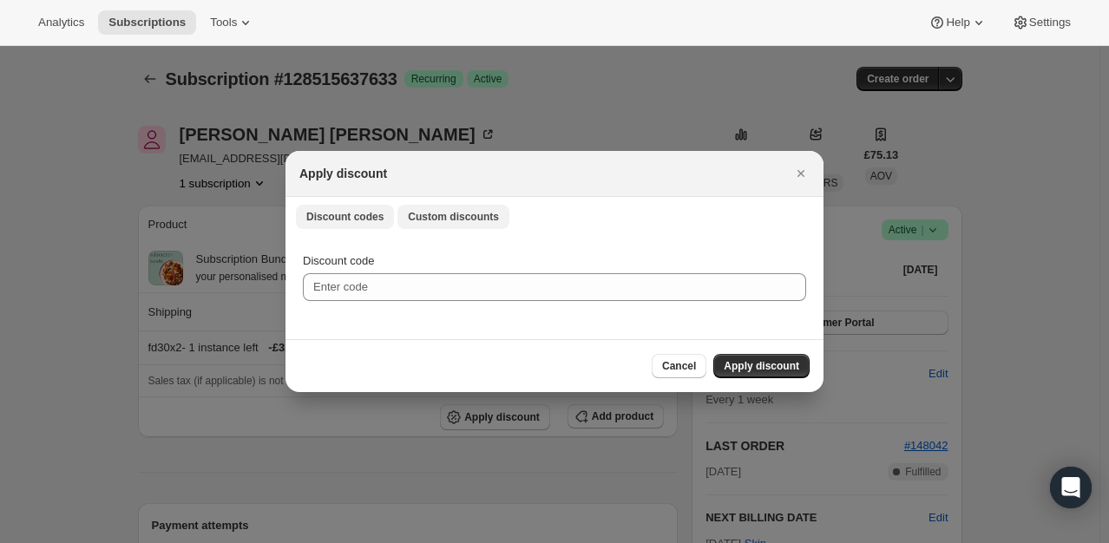
click at [444, 213] on span "Custom discounts" at bounding box center [453, 217] width 91 height 14
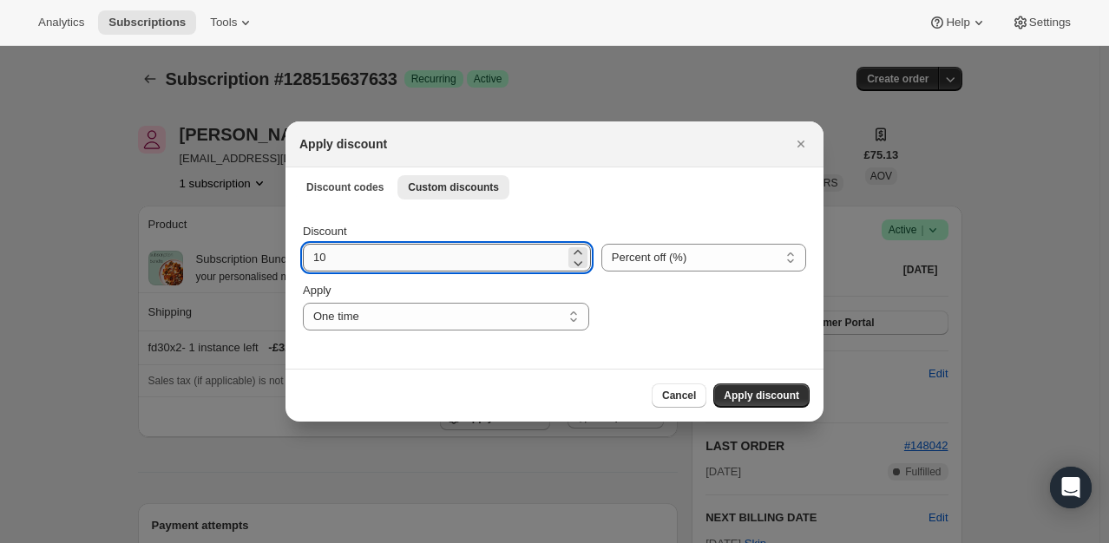
click at [428, 264] on input "10" at bounding box center [434, 258] width 262 height 28
type input "100"
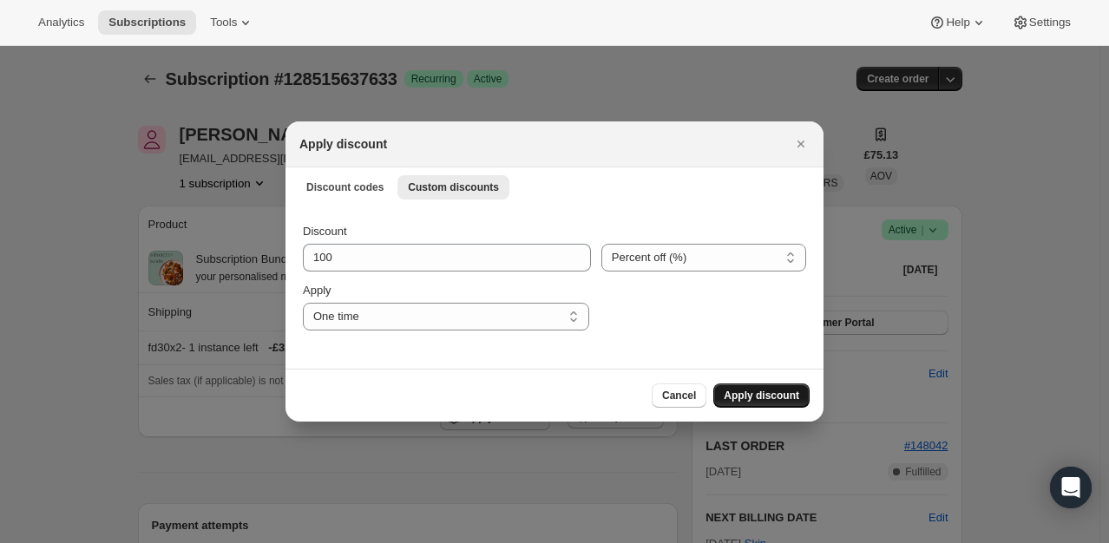
click at [766, 392] on span "Apply discount" at bounding box center [762, 396] width 76 height 14
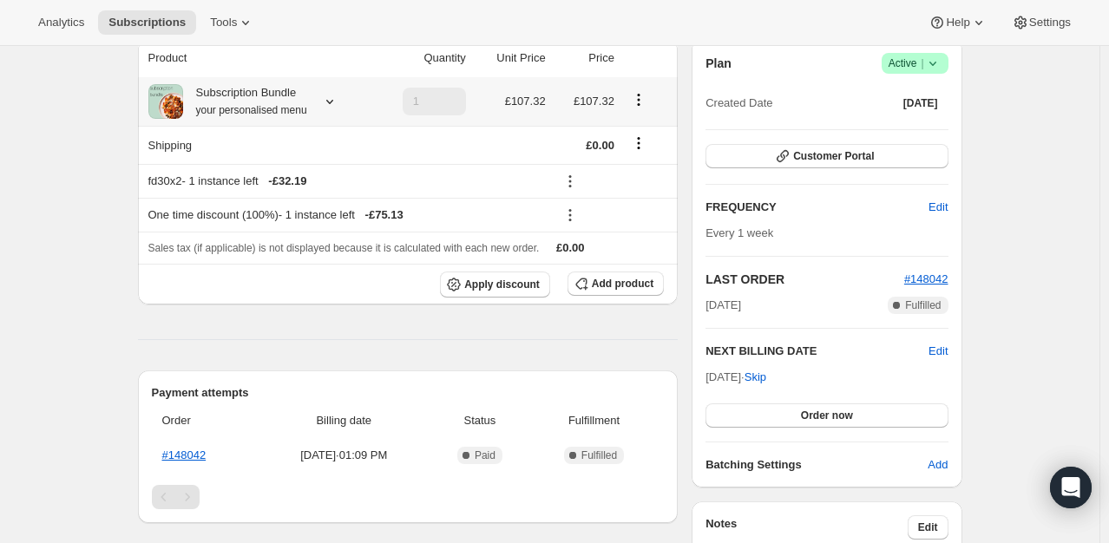
scroll to position [174, 0]
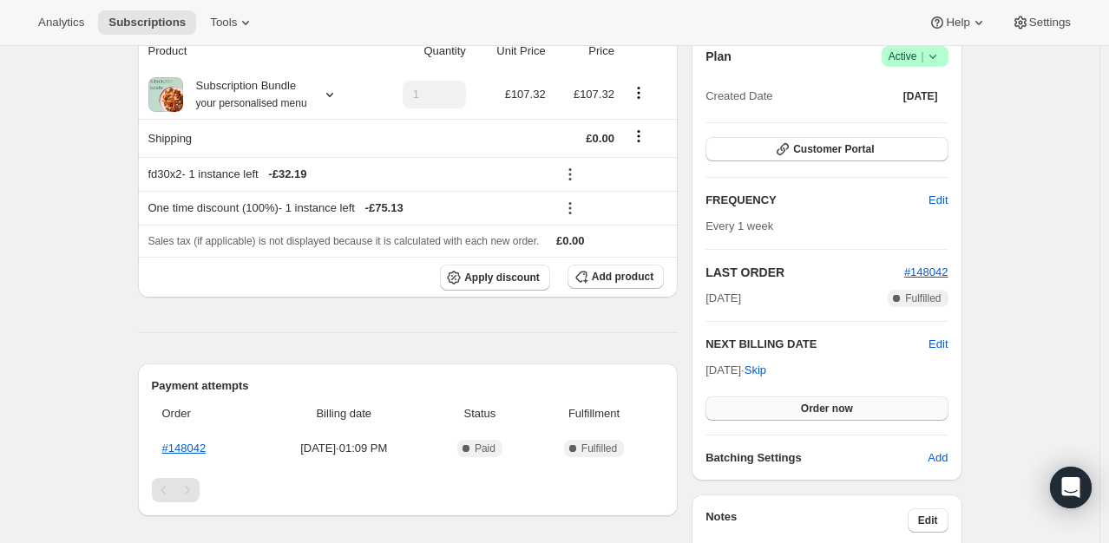
click at [840, 411] on span "Order now" at bounding box center [827, 409] width 52 height 14
click at [840, 411] on span "Click to confirm" at bounding box center [826, 409] width 79 height 14
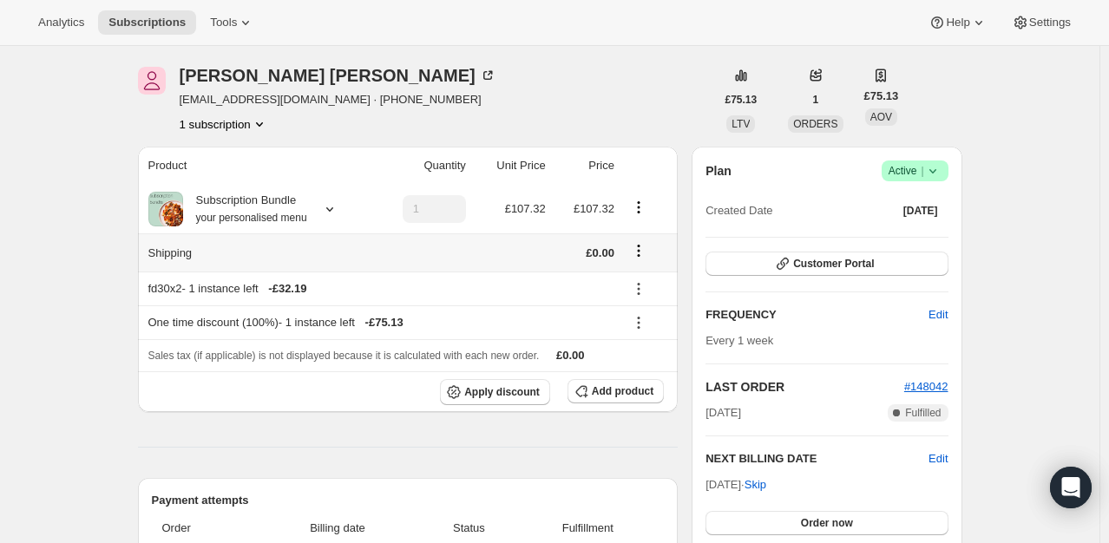
scroll to position [260, 0]
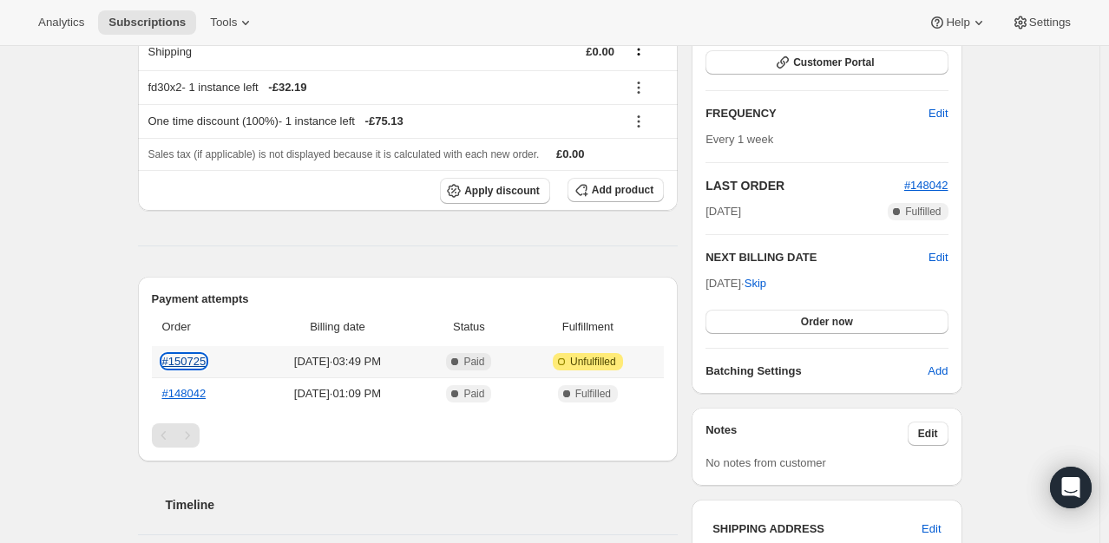
click at [192, 365] on link "#150725" at bounding box center [184, 361] width 44 height 13
